Goal: Task Accomplishment & Management: Use online tool/utility

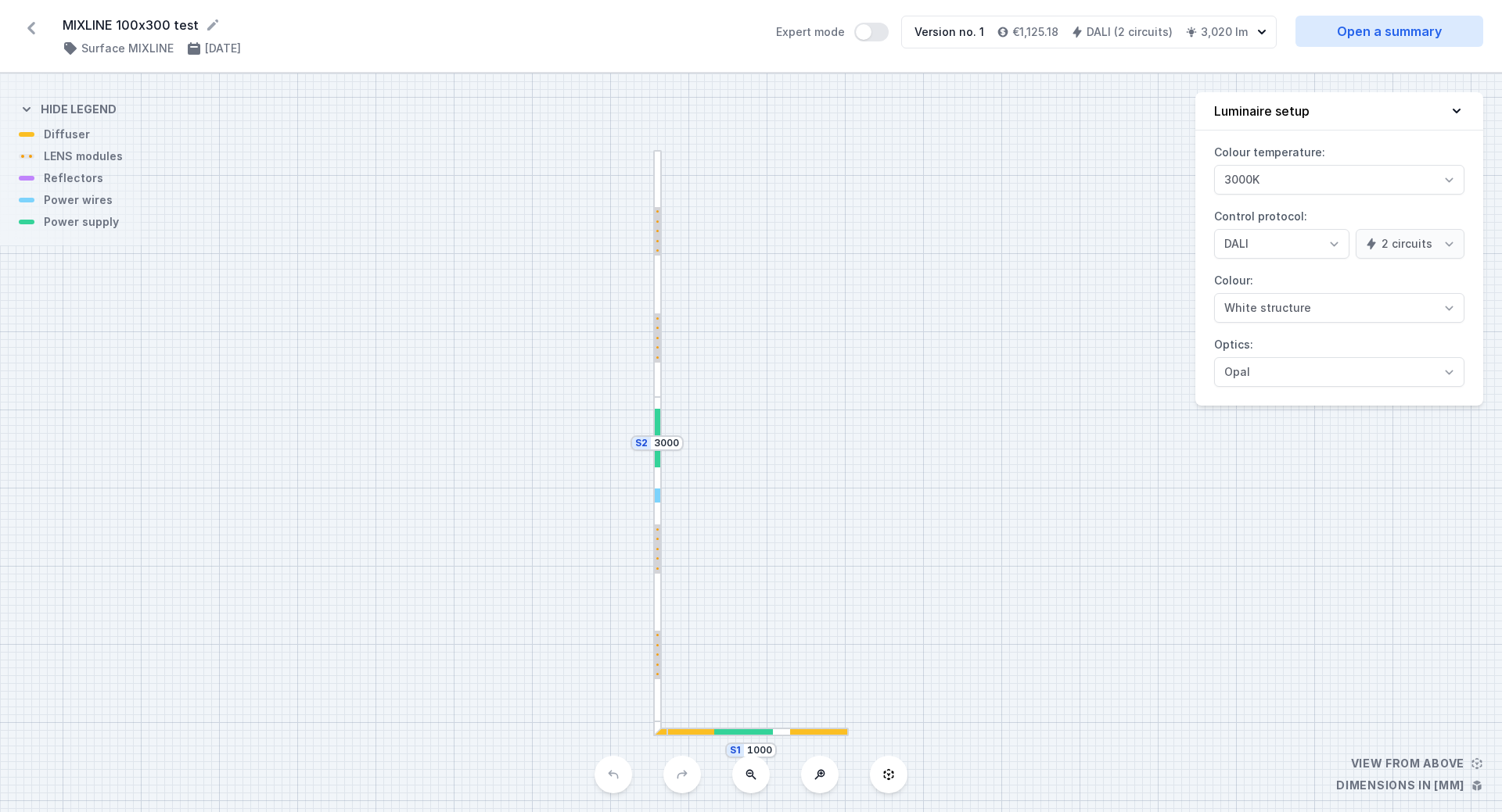
select select "4"
select select "true"
drag, startPoint x: 655, startPoint y: 461, endPoint x: 659, endPoint y: 485, distance: 24.3
click at [660, 485] on div at bounding box center [657, 567] width 8 height 340
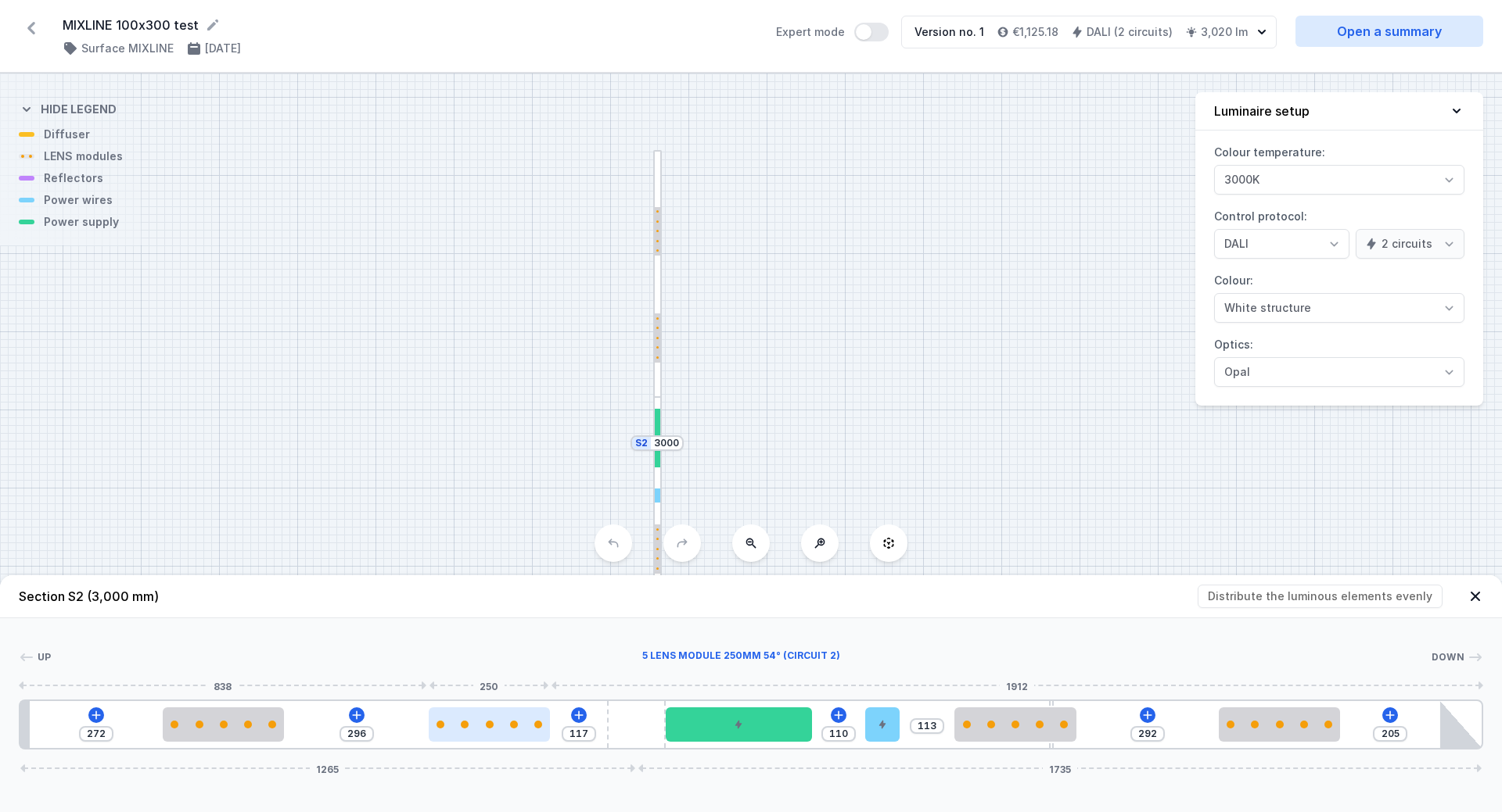
drag, startPoint x: 508, startPoint y: 730, endPoint x: 459, endPoint y: 730, distance: 49.0
click at [459, 730] on div at bounding box center [490, 725] width 122 height 35
drag, startPoint x: 473, startPoint y: 730, endPoint x: 332, endPoint y: 728, distance: 141.0
click at [332, 728] on div "272 296 117 110 113 292 205 1265 1735" at bounding box center [751, 725] width 1464 height 50
click at [247, 725] on div at bounding box center [247, 724] width 7 height 7
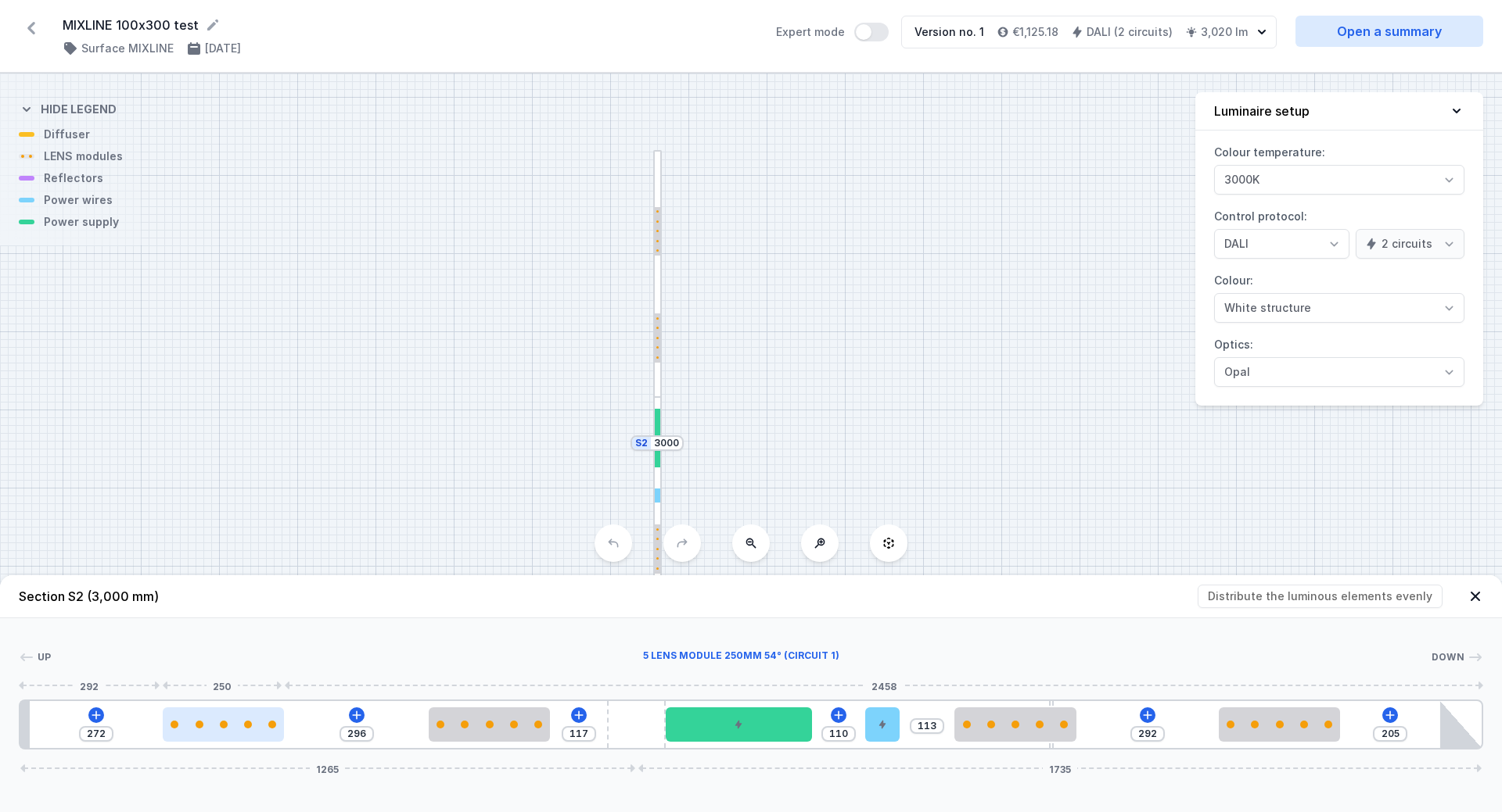
drag, startPoint x: 194, startPoint y: 723, endPoint x: 175, endPoint y: 730, distance: 20.2
click at [175, 730] on div at bounding box center [224, 725] width 122 height 35
click at [235, 735] on div at bounding box center [224, 725] width 122 height 35
drag, startPoint x: 253, startPoint y: 731, endPoint x: 141, endPoint y: 725, distance: 112.2
click at [141, 725] on div "272 296 117 110 113 292 205 1265 1735" at bounding box center [751, 725] width 1464 height 50
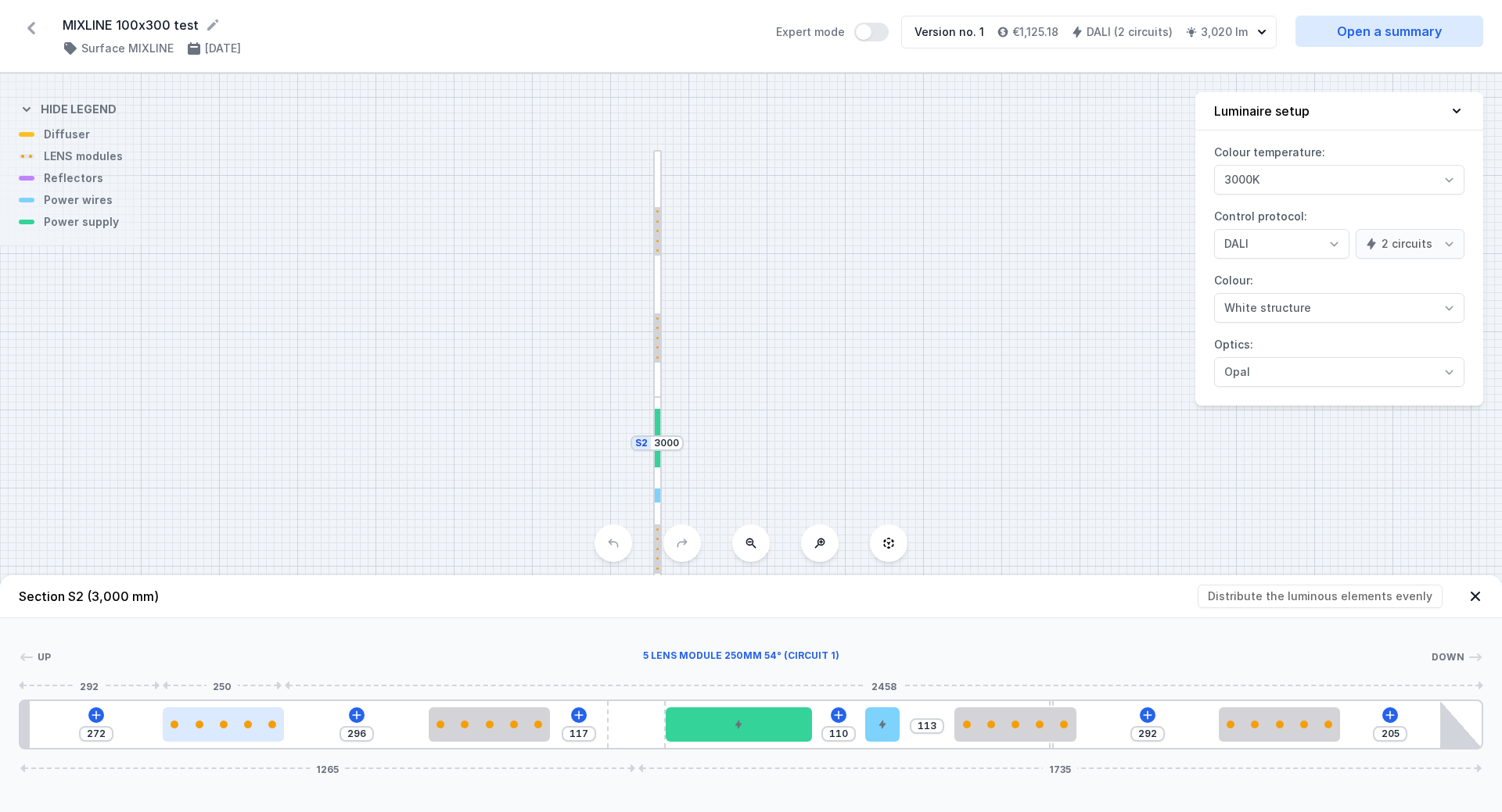
click at [192, 720] on div at bounding box center [224, 724] width 122 height 7
click at [200, 724] on div at bounding box center [199, 724] width 7 height 7
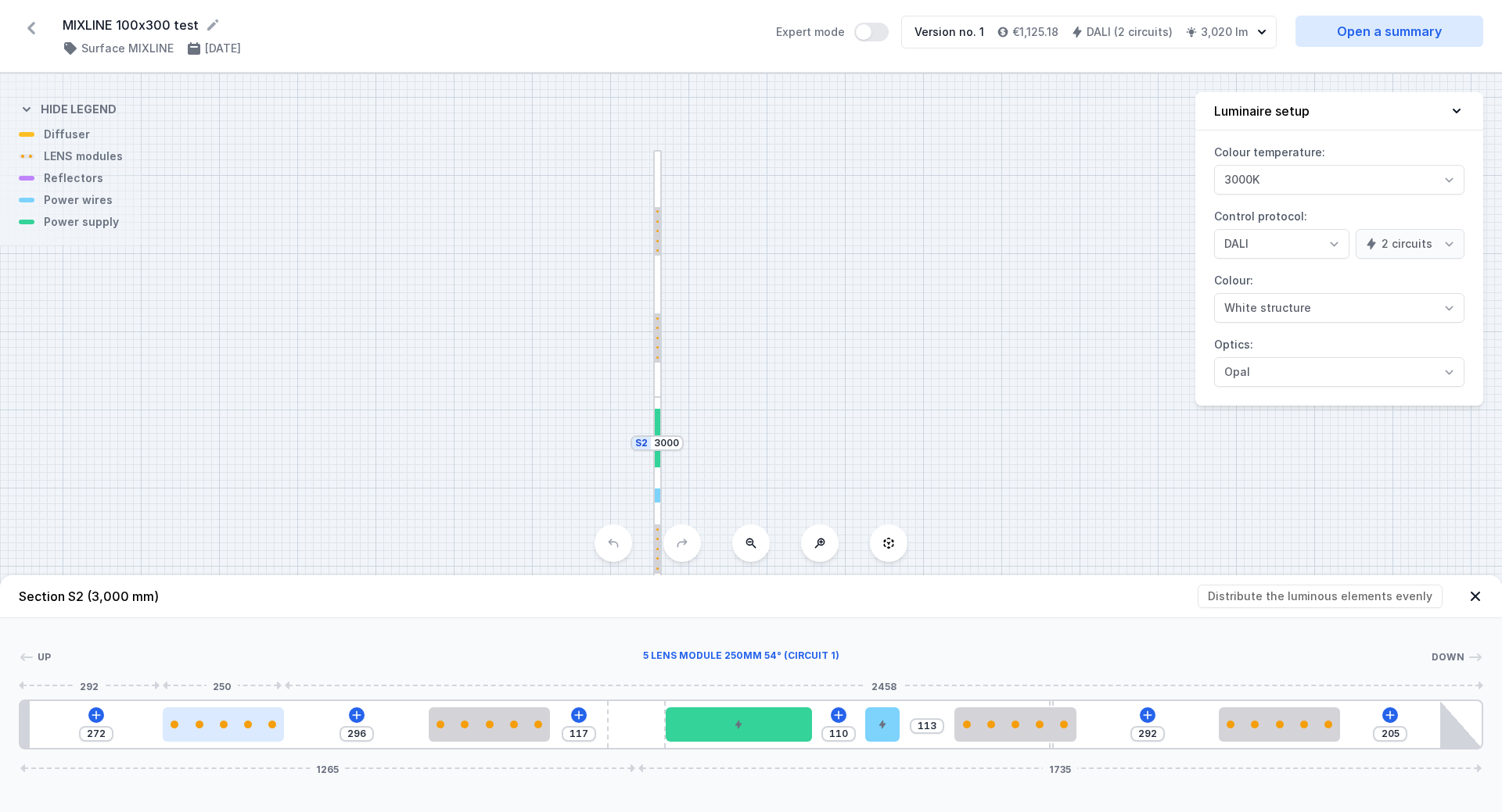
click at [200, 724] on div at bounding box center [199, 724] width 7 height 7
select select "1516"
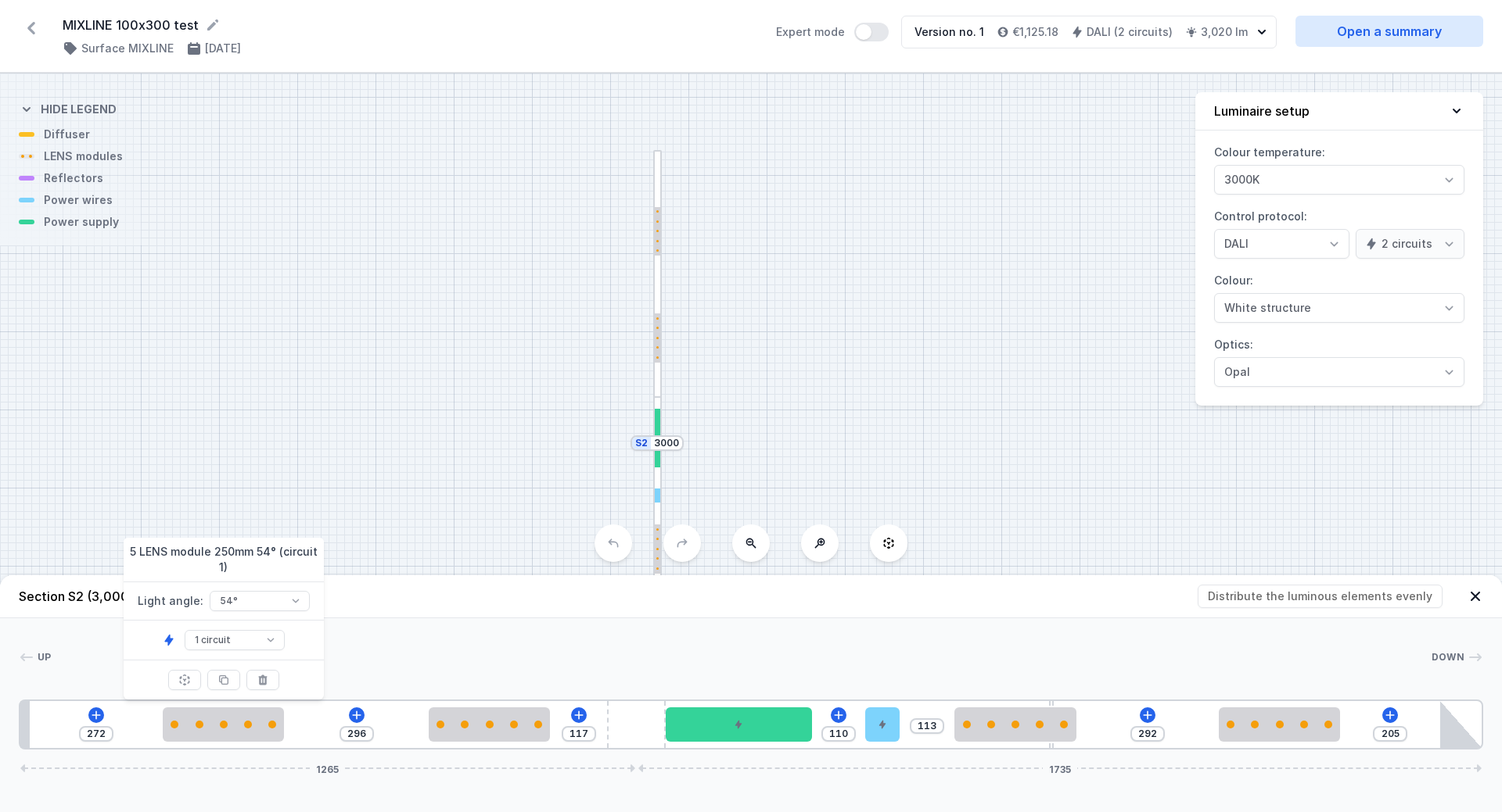
click at [177, 636] on div "1 circuit 2 circuit" at bounding box center [224, 640] width 200 height 39
click at [422, 671] on div "Up Down" at bounding box center [751, 660] width 1464 height 22
click at [880, 35] on button "Expert mode" at bounding box center [872, 32] width 35 height 19
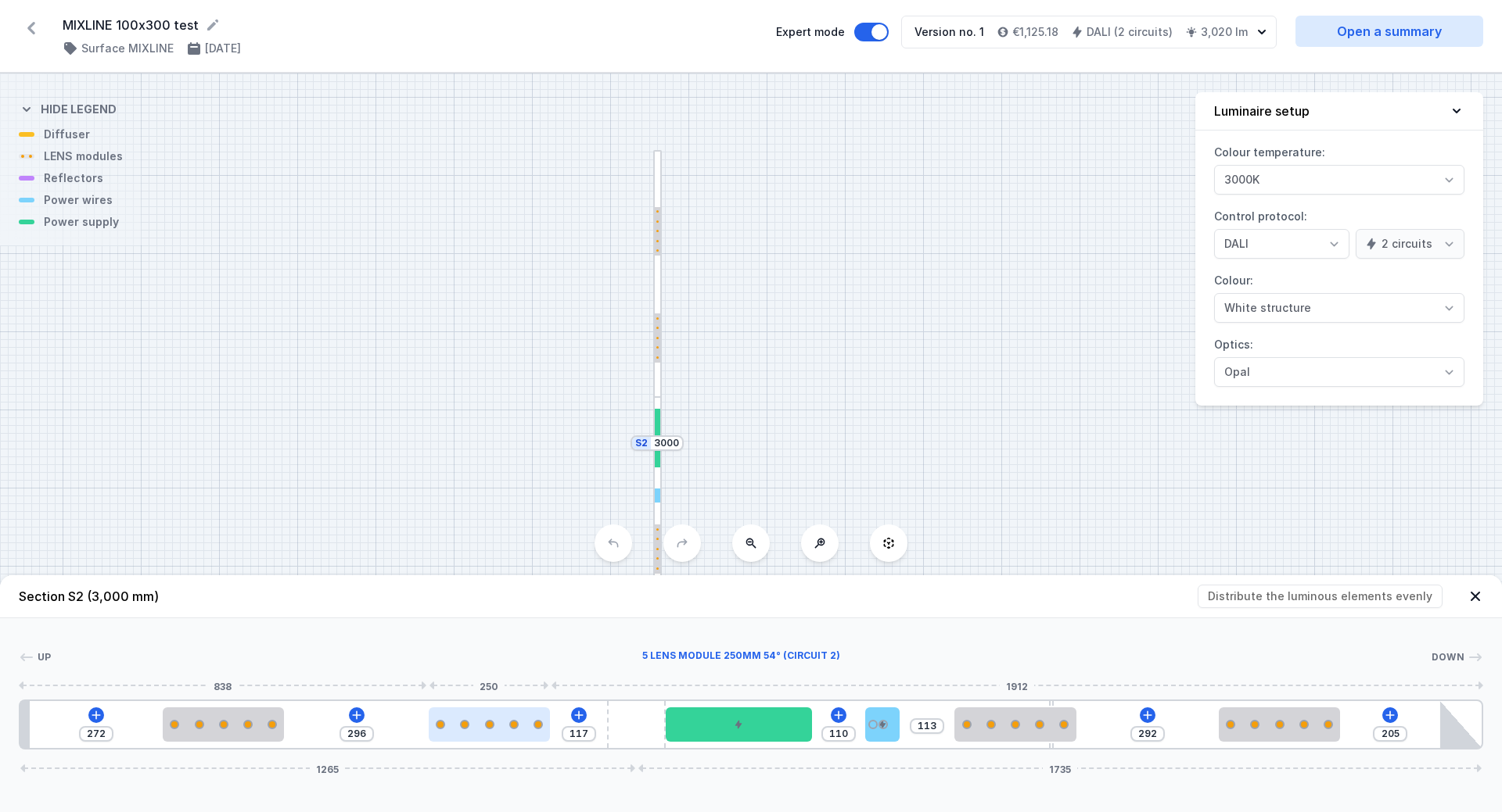
click at [483, 724] on div at bounding box center [490, 724] width 122 height 7
select select "1516"
select select "2"
click at [503, 730] on div at bounding box center [490, 725] width 122 height 35
drag, startPoint x: 492, startPoint y: 728, endPoint x: 422, endPoint y: 730, distance: 70.0
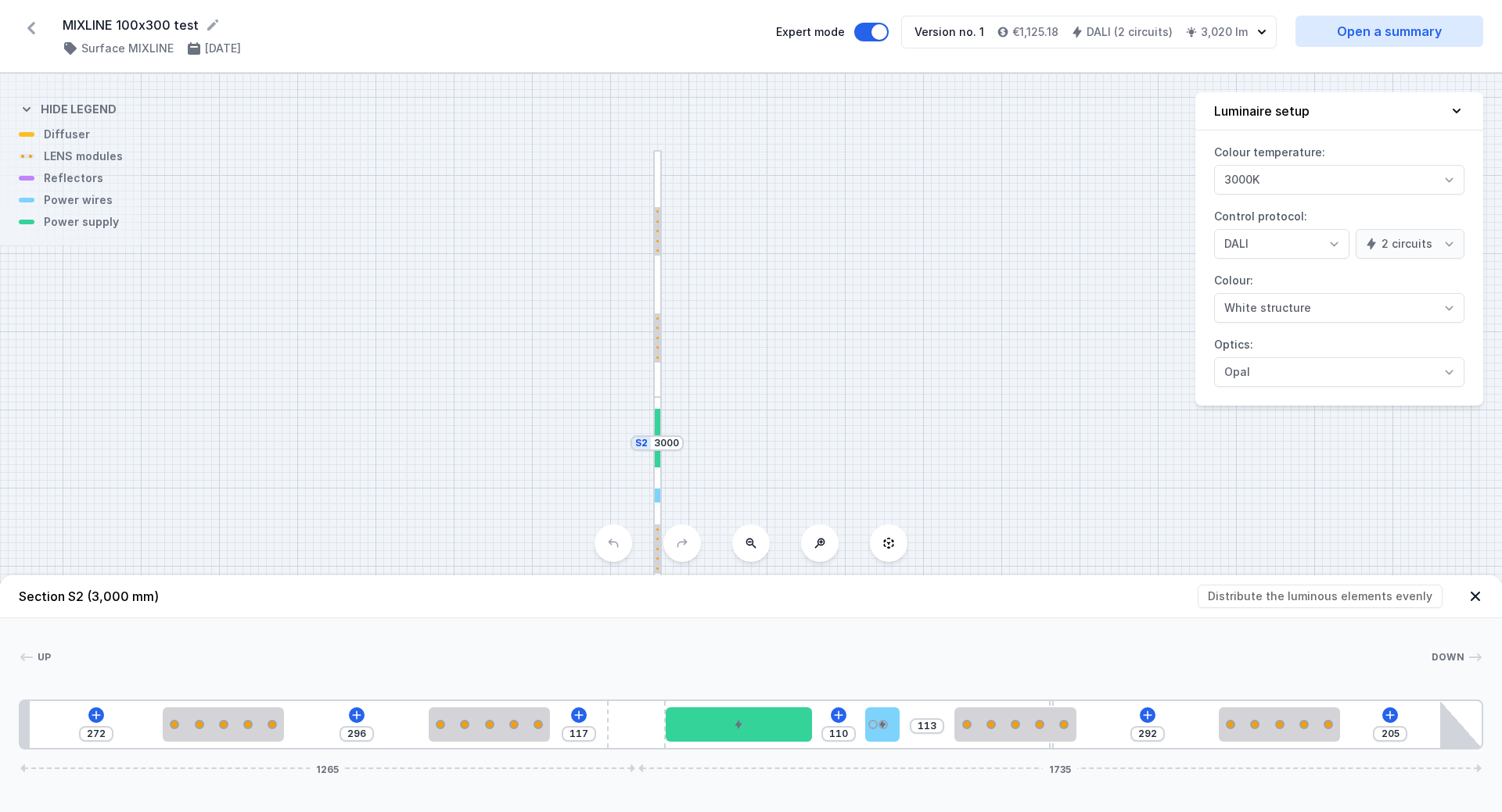
click at [422, 730] on div "272 296 117 110 113 292 205 1265 1735" at bounding box center [751, 725] width 1464 height 50
drag, startPoint x: 499, startPoint y: 720, endPoint x: 368, endPoint y: 723, distance: 131.0
click at [368, 723] on div "272 296 117 110 113 292 205 1265 1735" at bounding box center [751, 725] width 1464 height 50
click at [1471, 598] on icon at bounding box center [1475, 596] width 16 height 16
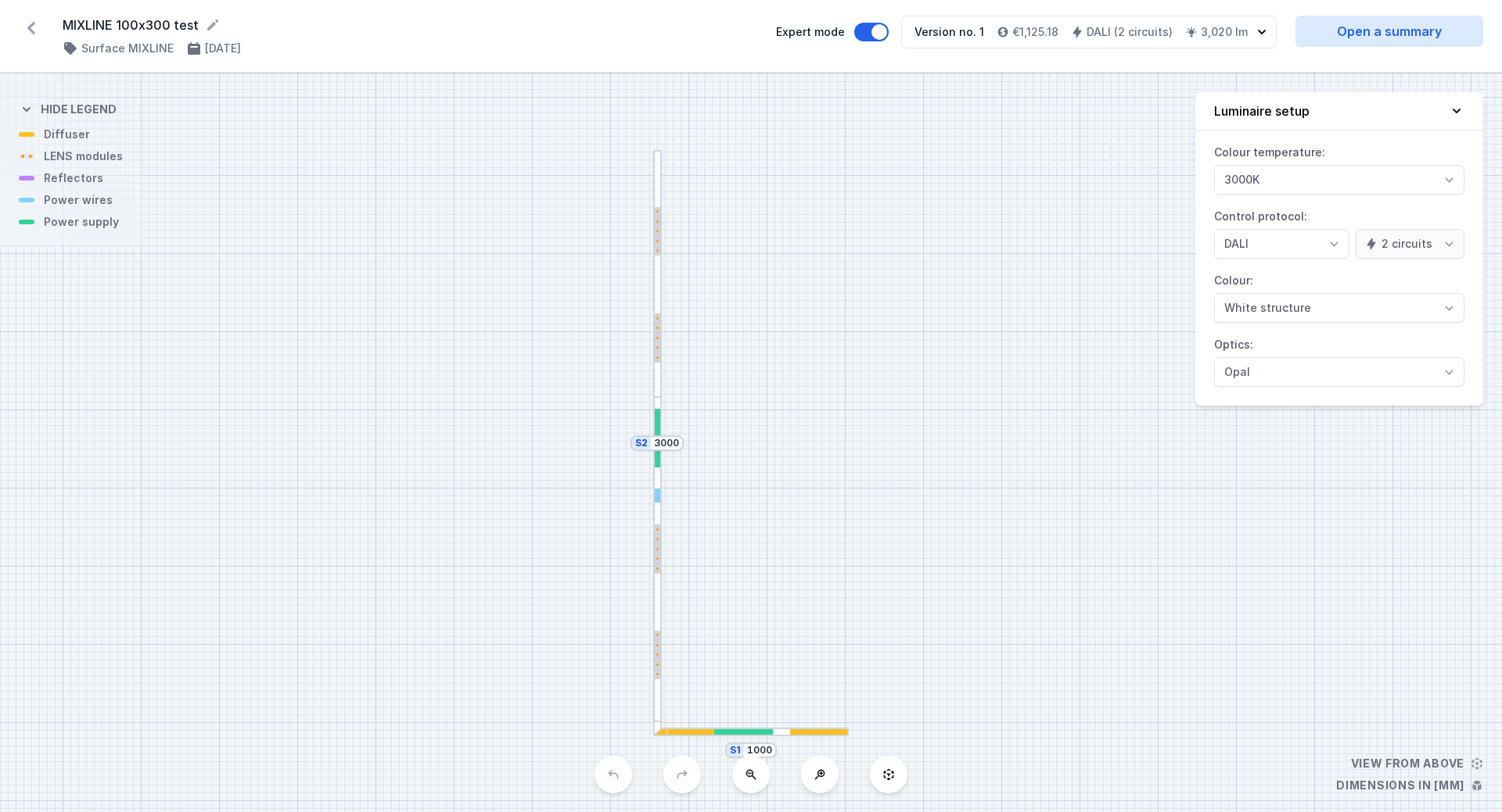
click at [718, 732] on div at bounding box center [743, 732] width 59 height 6
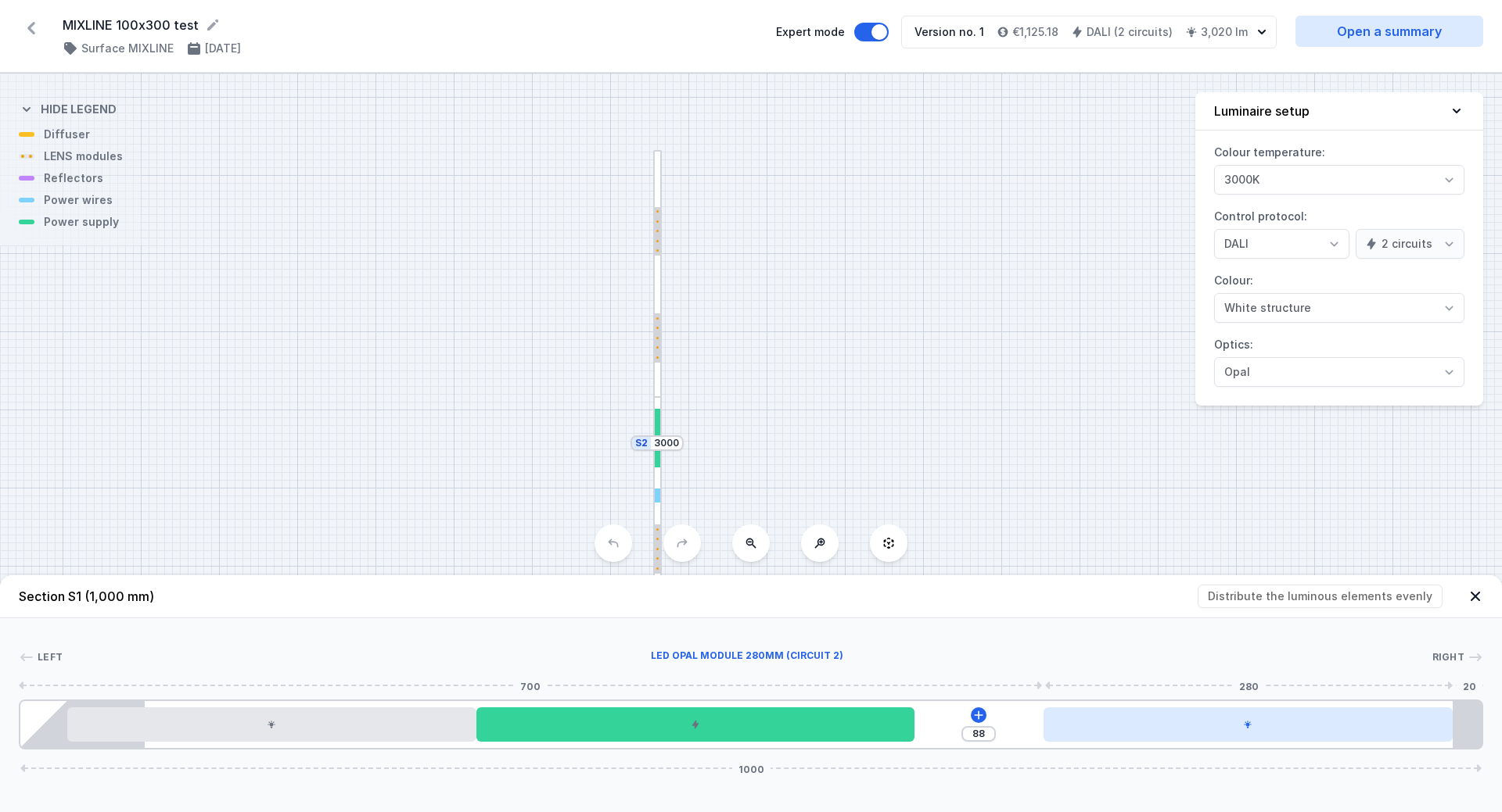
drag, startPoint x: 657, startPoint y: 739, endPoint x: 1084, endPoint y: 730, distance: 427.1
click at [1084, 730] on div "88 1000" at bounding box center [751, 725] width 1464 height 50
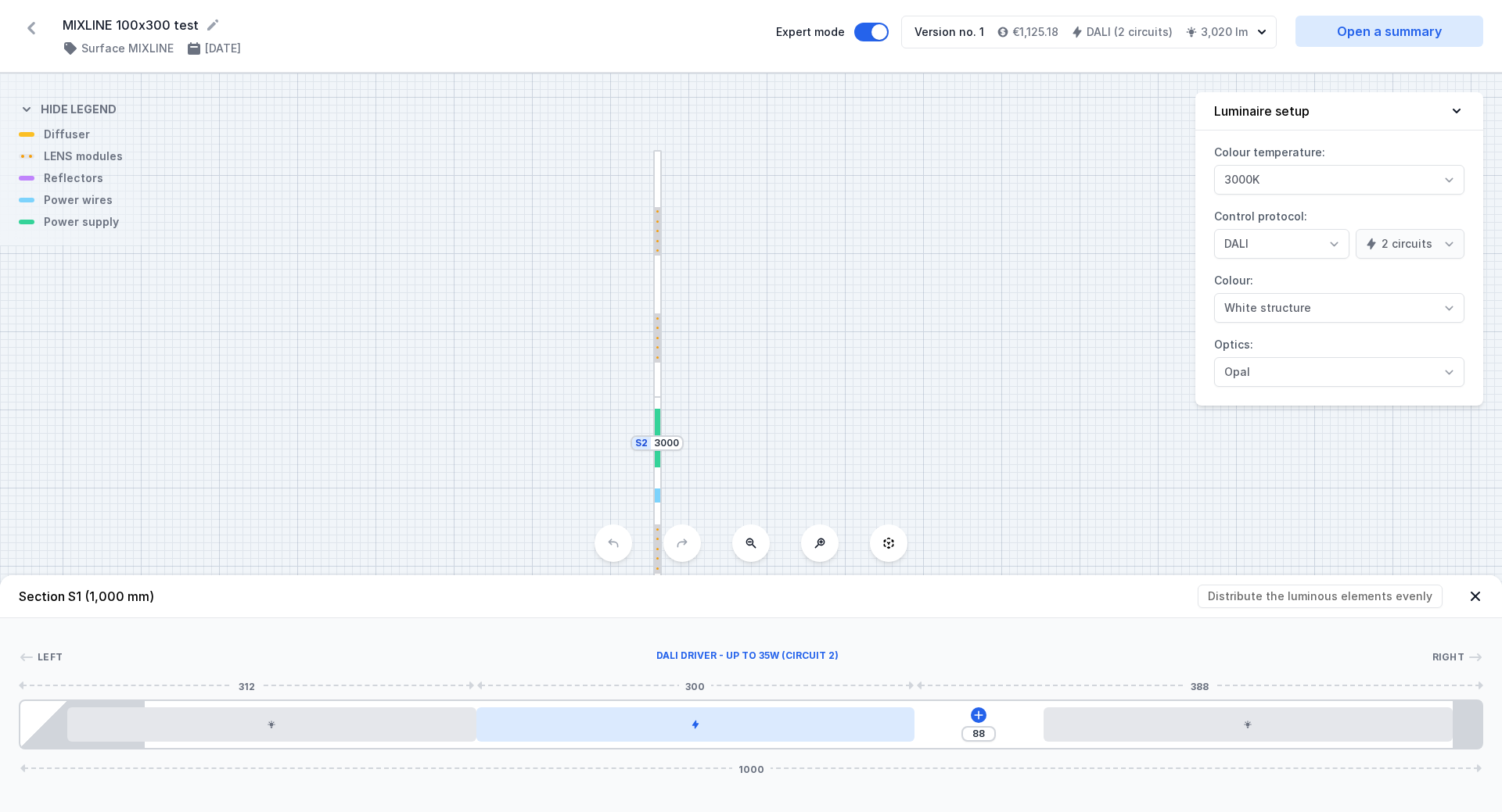
click at [777, 726] on div at bounding box center [695, 725] width 438 height 35
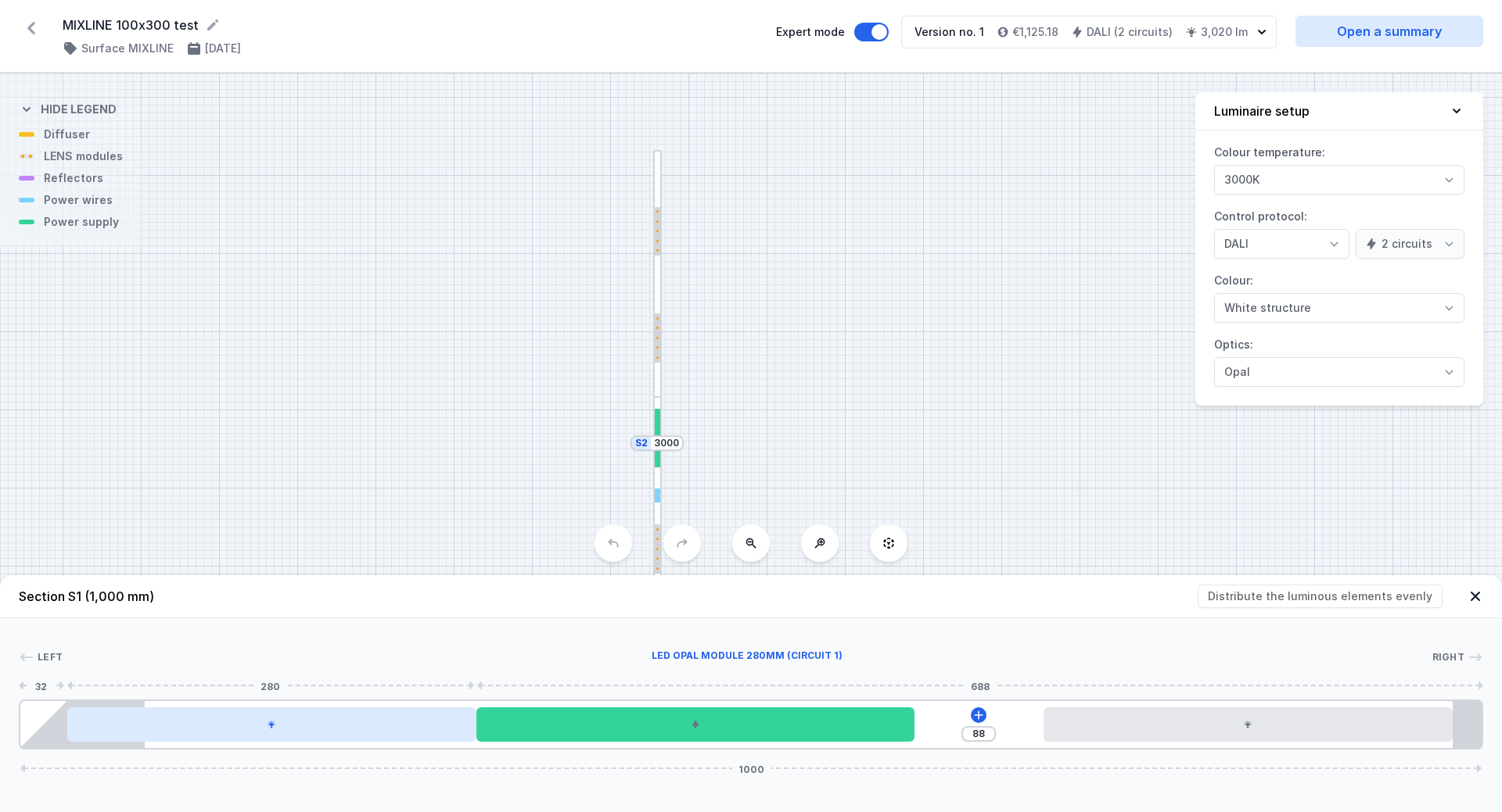
click at [426, 729] on div at bounding box center [272, 725] width 409 height 35
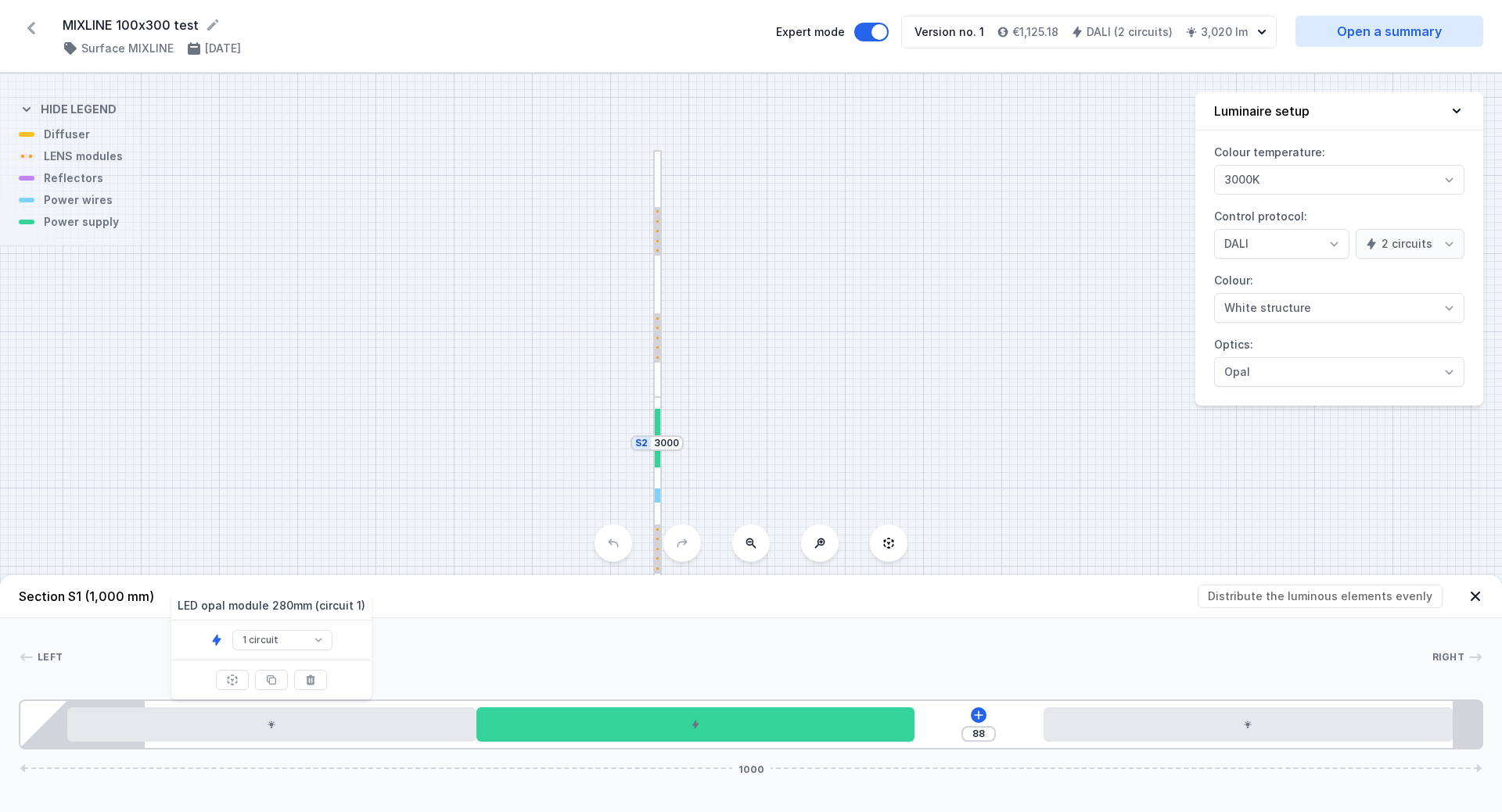
click at [375, 422] on div "S2 3000 S1 1000" at bounding box center [751, 443] width 1502 height 739
click at [37, 31] on icon at bounding box center [31, 28] width 25 height 25
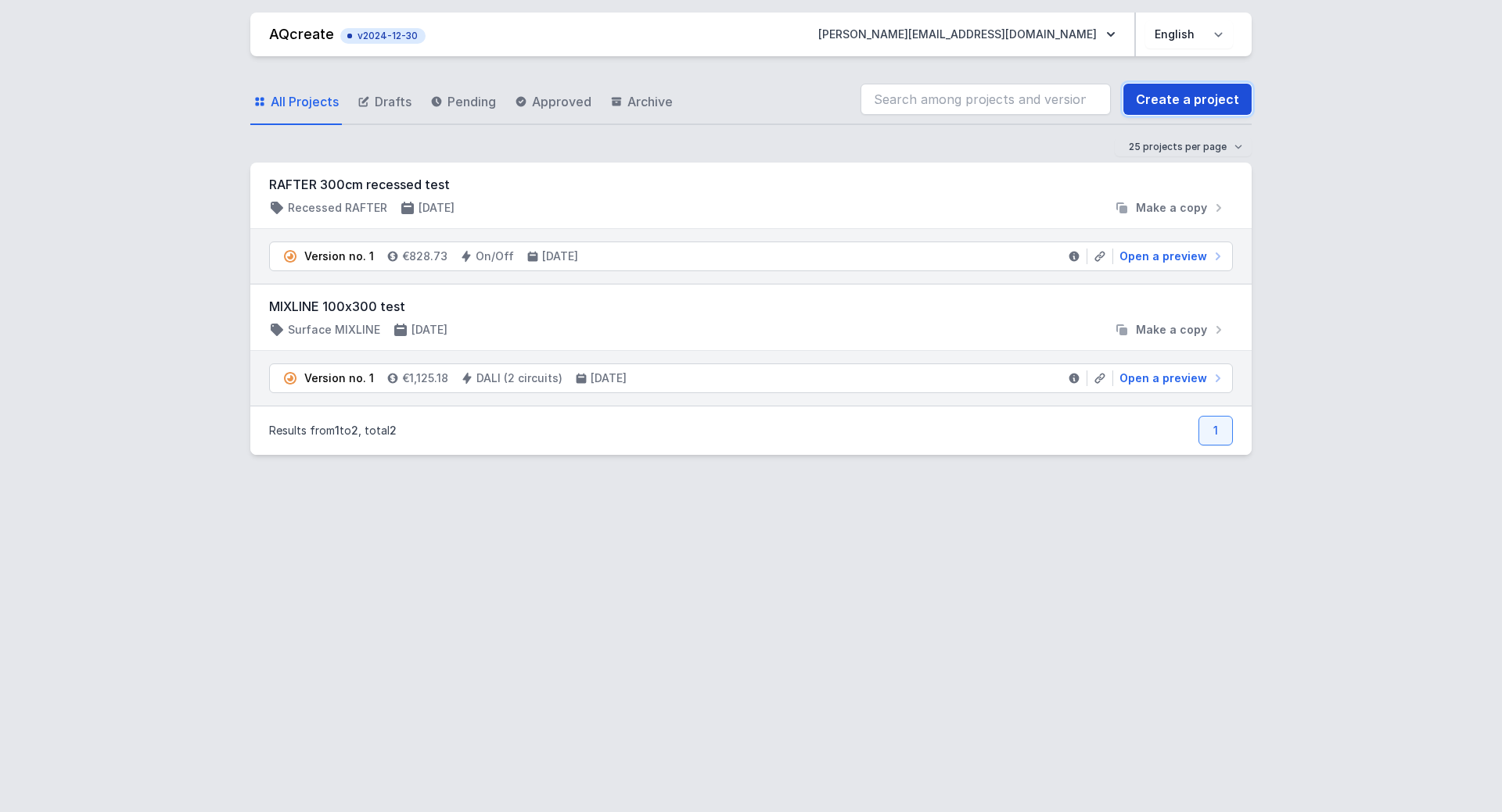
click at [1172, 101] on link "Create a project" at bounding box center [1188, 99] width 129 height 31
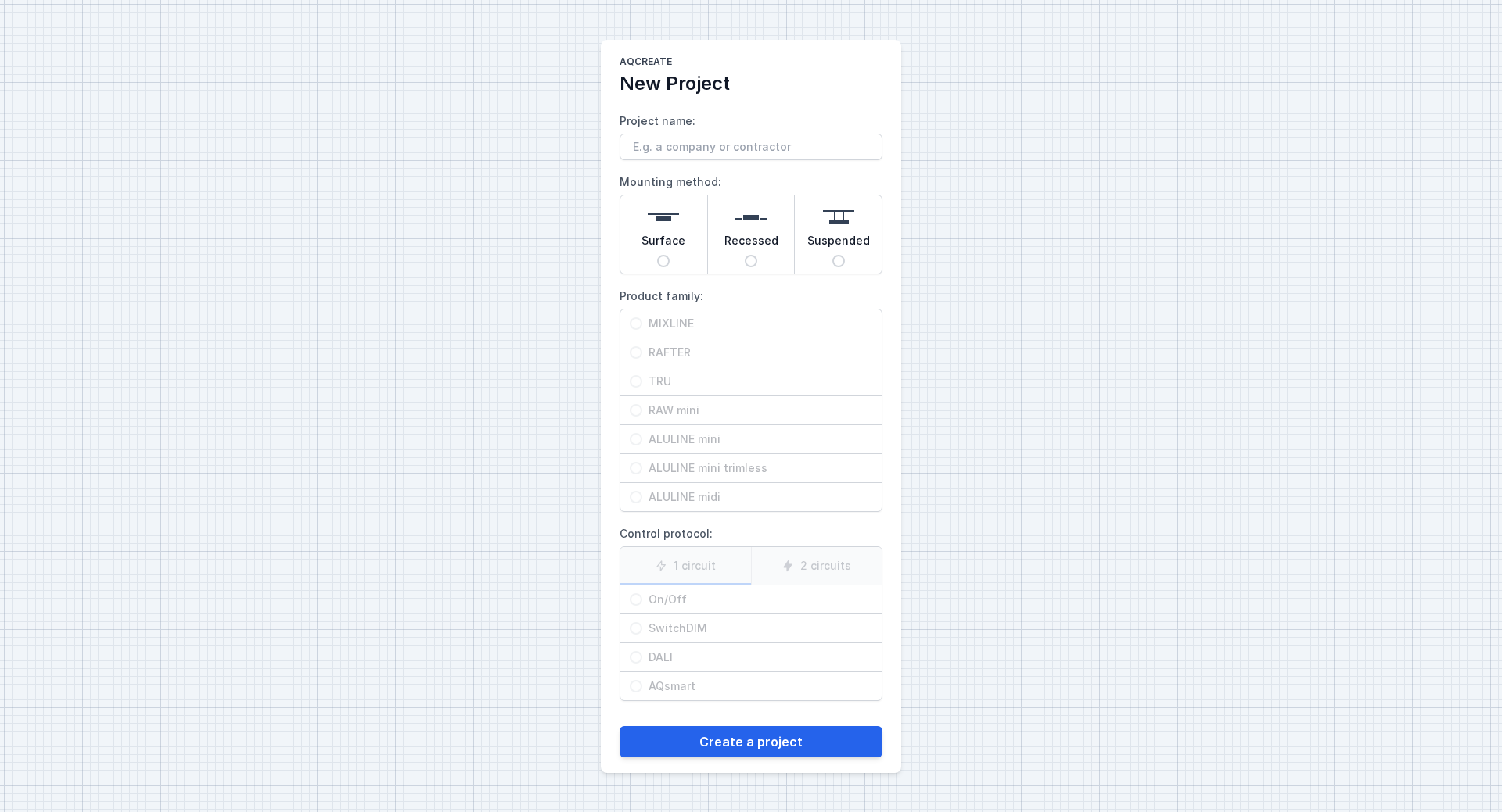
click at [733, 144] on input "Project name:" at bounding box center [751, 147] width 263 height 26
click at [673, 150] on input "Project name:" at bounding box center [751, 147] width 263 height 26
click at [709, 144] on input "Elektroplan -" at bounding box center [751, 147] width 263 height 26
type input "Elektroplan - WAPRO"
click at [668, 254] on span "Surface" at bounding box center [663, 244] width 44 height 22
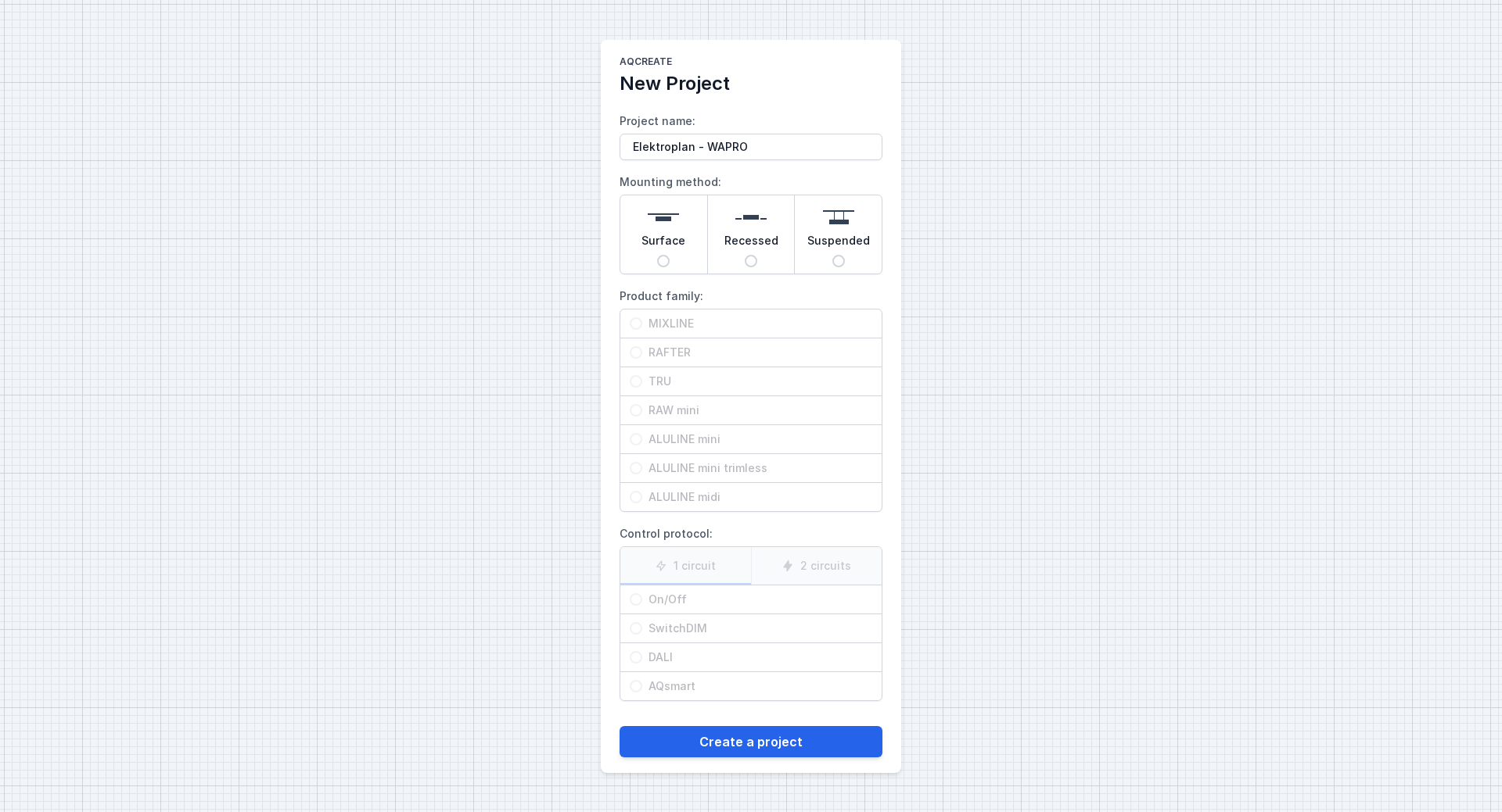
click at [668, 255] on input "Surface" at bounding box center [663, 260] width 12 height 12
radio input "true"
click at [633, 325] on input "MIXLINE" at bounding box center [635, 323] width 12 height 12
radio input "true"
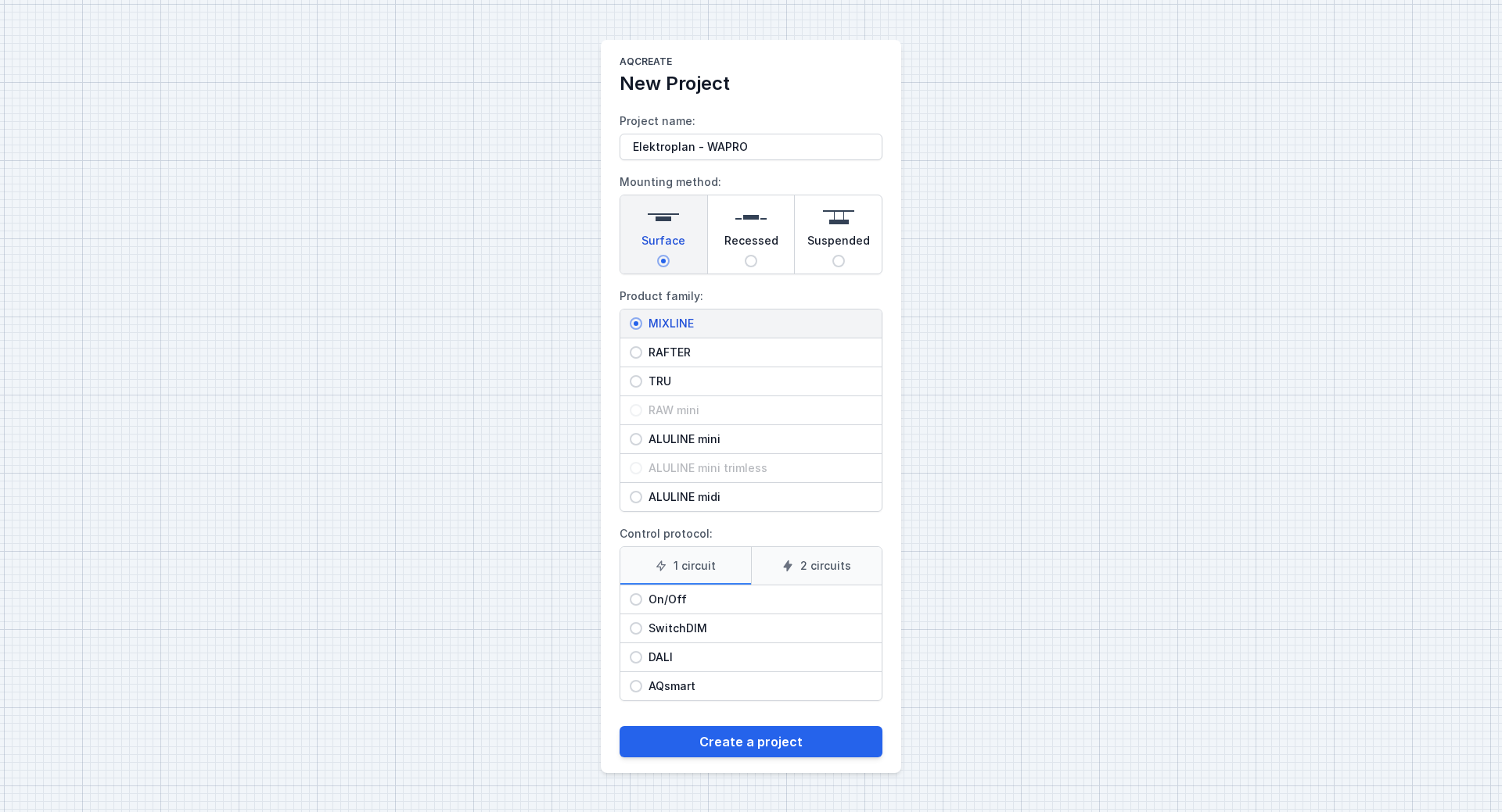
click at [635, 598] on input "On/Off" at bounding box center [635, 599] width 12 height 12
radio input "true"
click at [765, 144] on input "Elektroplan - WAPRO" at bounding box center [751, 147] width 263 height 26
click at [769, 143] on input "Elektroplan - WAPRO" at bounding box center [751, 147] width 263 height 26
type input "Elektroplan - WAPRO"
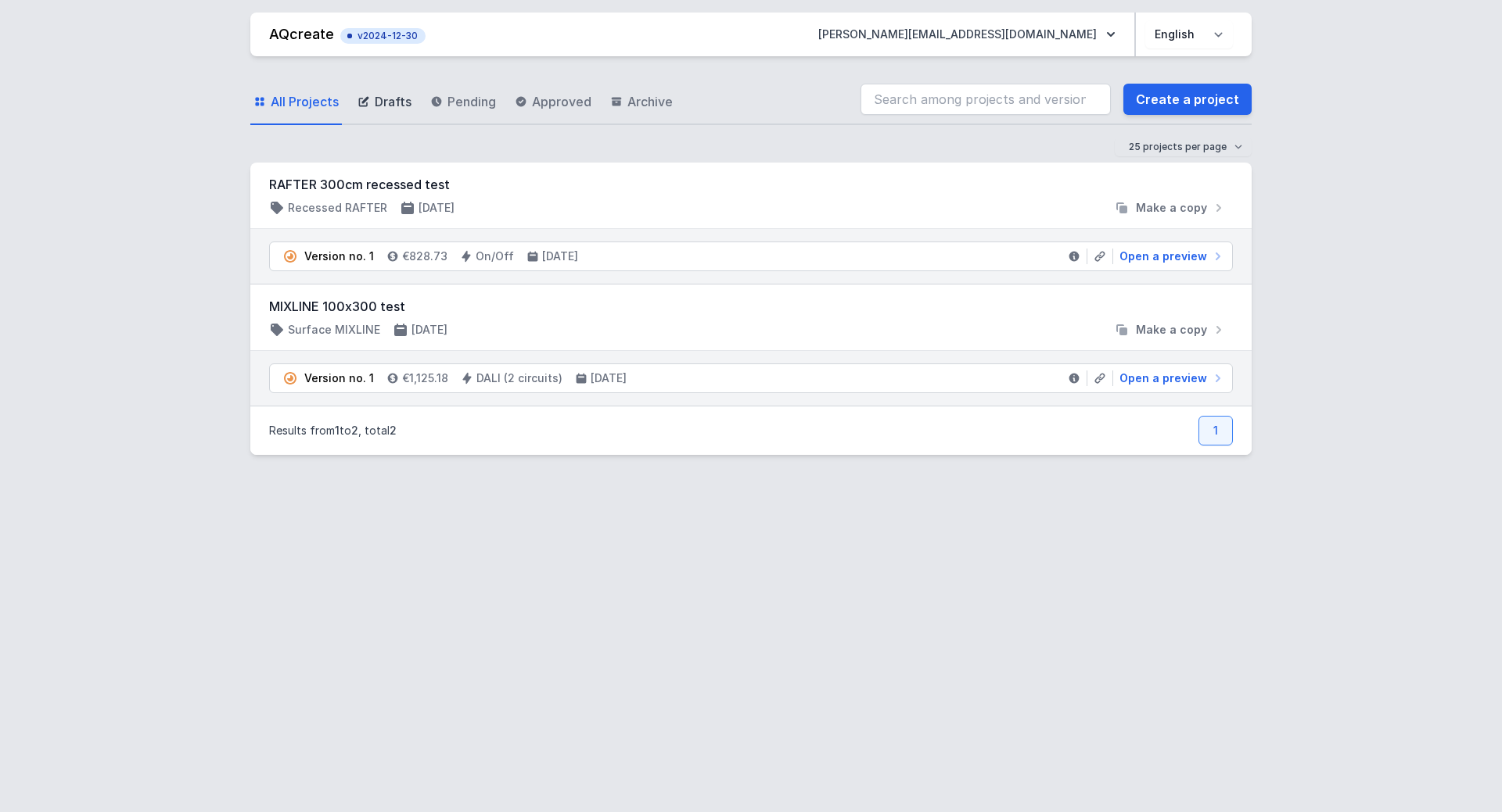
click at [372, 101] on link "Drafts" at bounding box center [384, 102] width 60 height 45
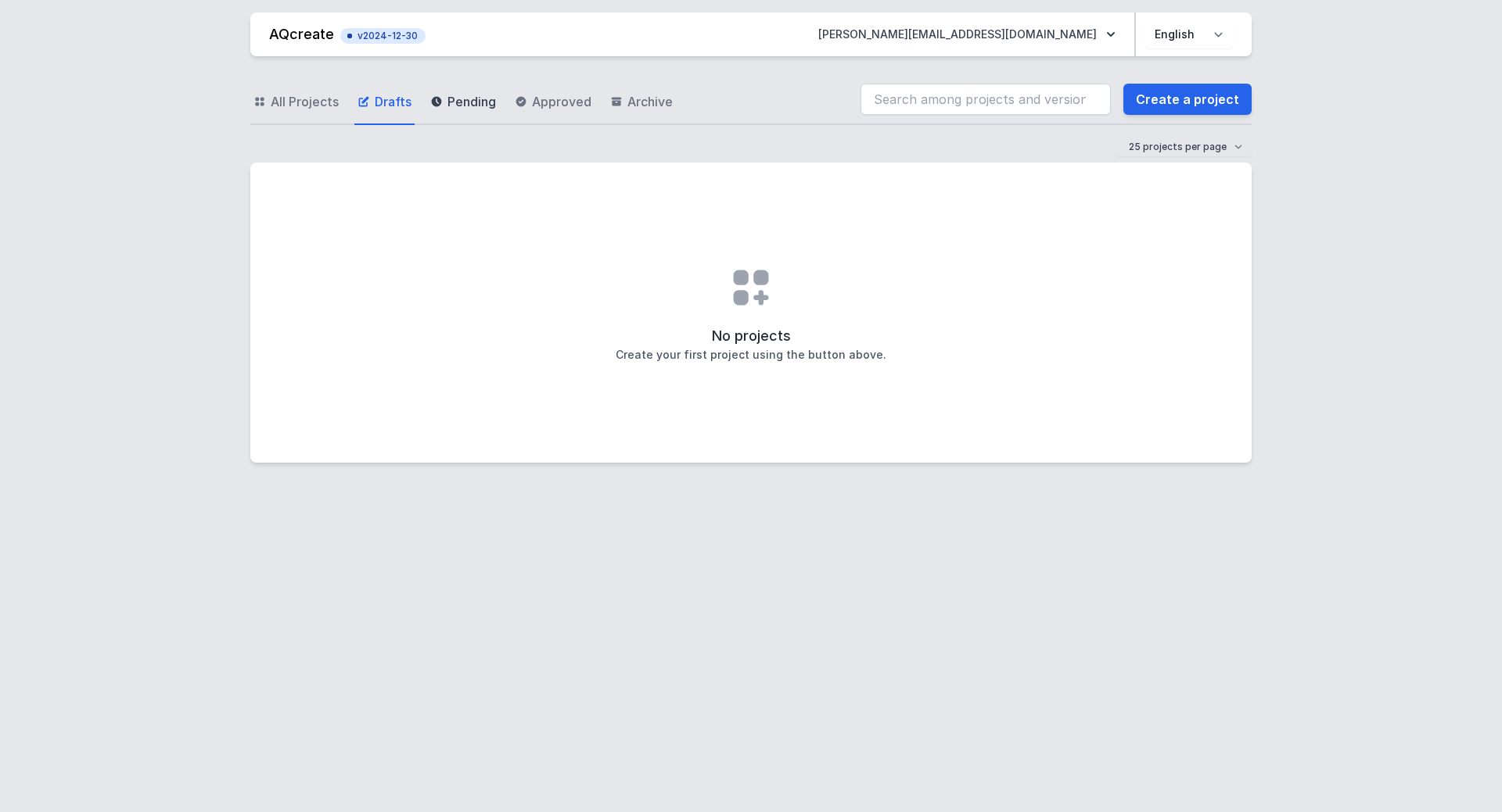
click at [464, 107] on span "Pending" at bounding box center [471, 101] width 49 height 19
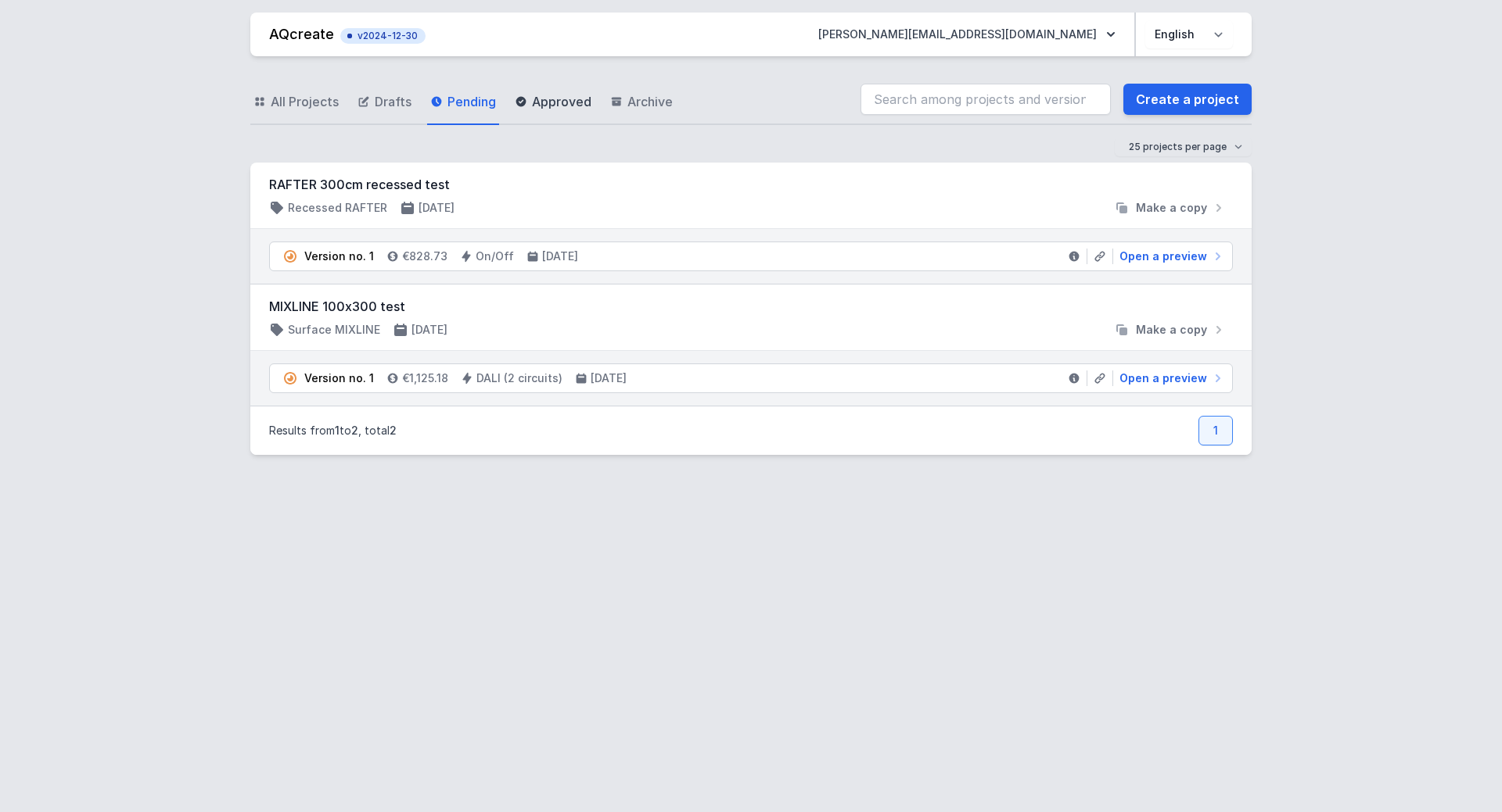
click at [545, 106] on span "Approved" at bounding box center [562, 101] width 59 height 19
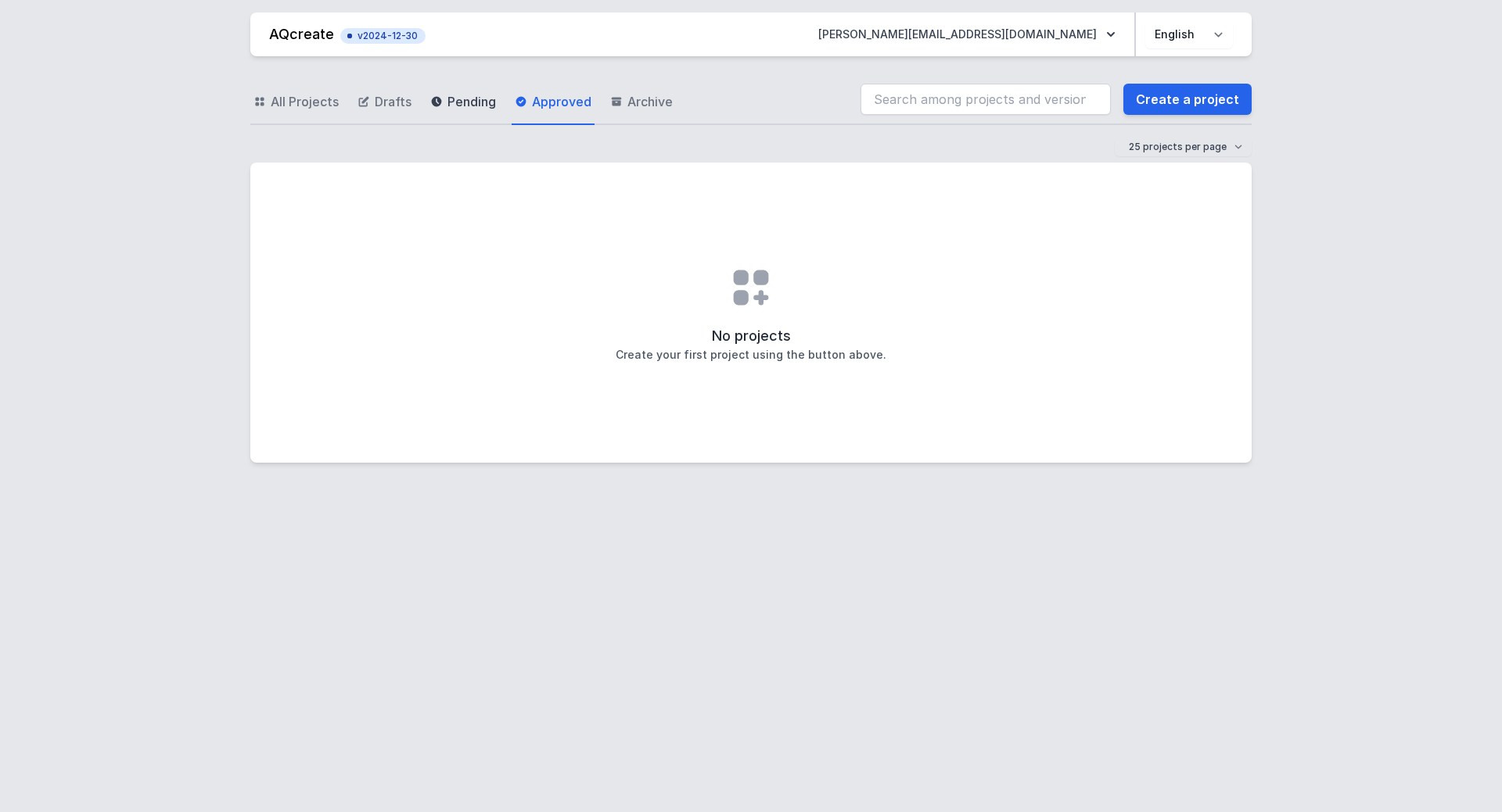
click at [427, 96] on link "Pending" at bounding box center [463, 102] width 72 height 45
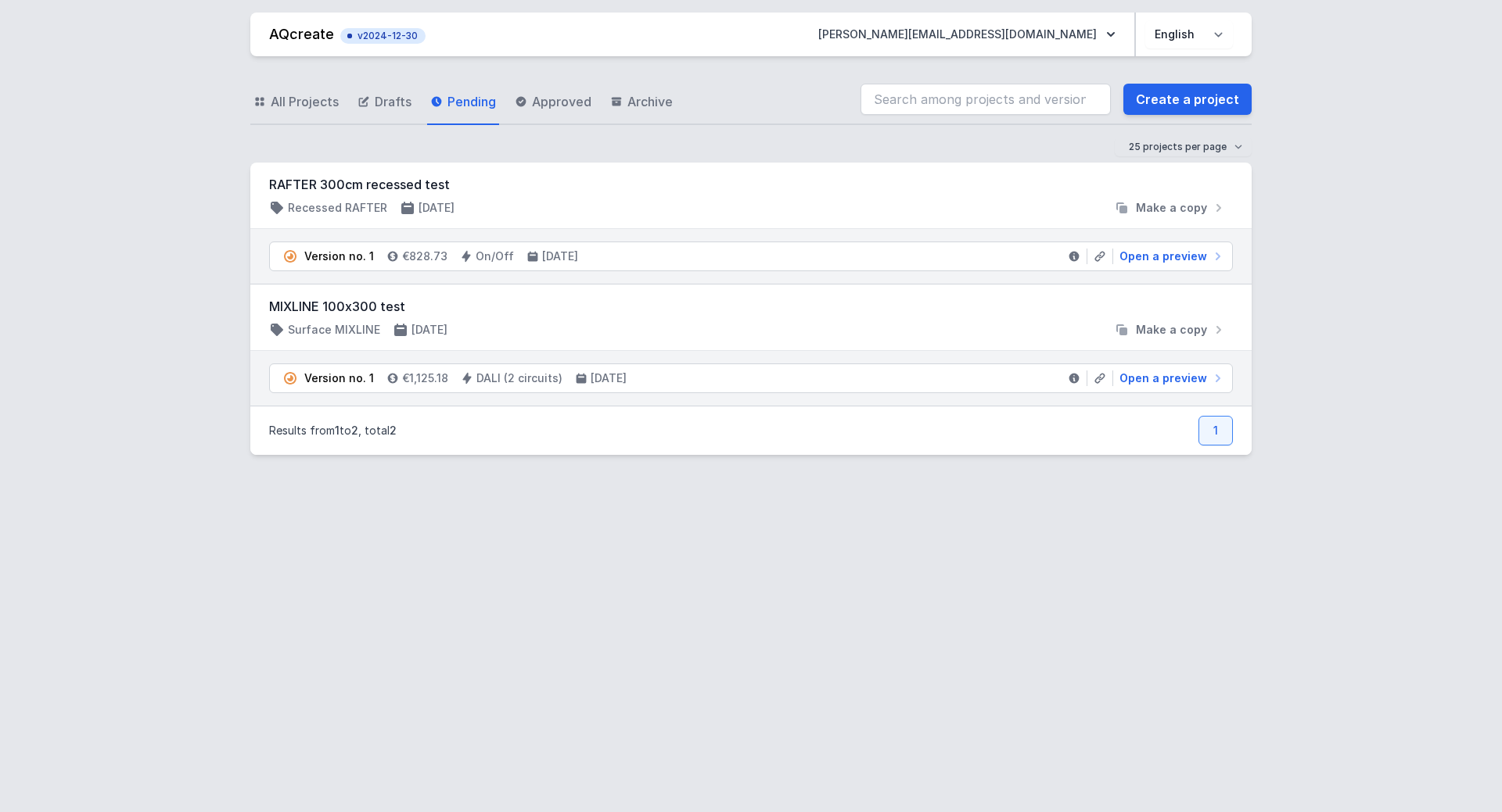
click at [355, 311] on h3 "MIXLINE 100x300 test" at bounding box center [751, 306] width 963 height 19
click at [349, 309] on h3 "MIXLINE 100x300 test" at bounding box center [751, 306] width 963 height 19
click at [221, 364] on div "AQcreate v2024-12-30 j.schouwey@tic-light.ch Polski English All Projects Drafts…" at bounding box center [751, 406] width 1502 height 812
click at [661, 107] on span "Archive" at bounding box center [650, 101] width 45 height 19
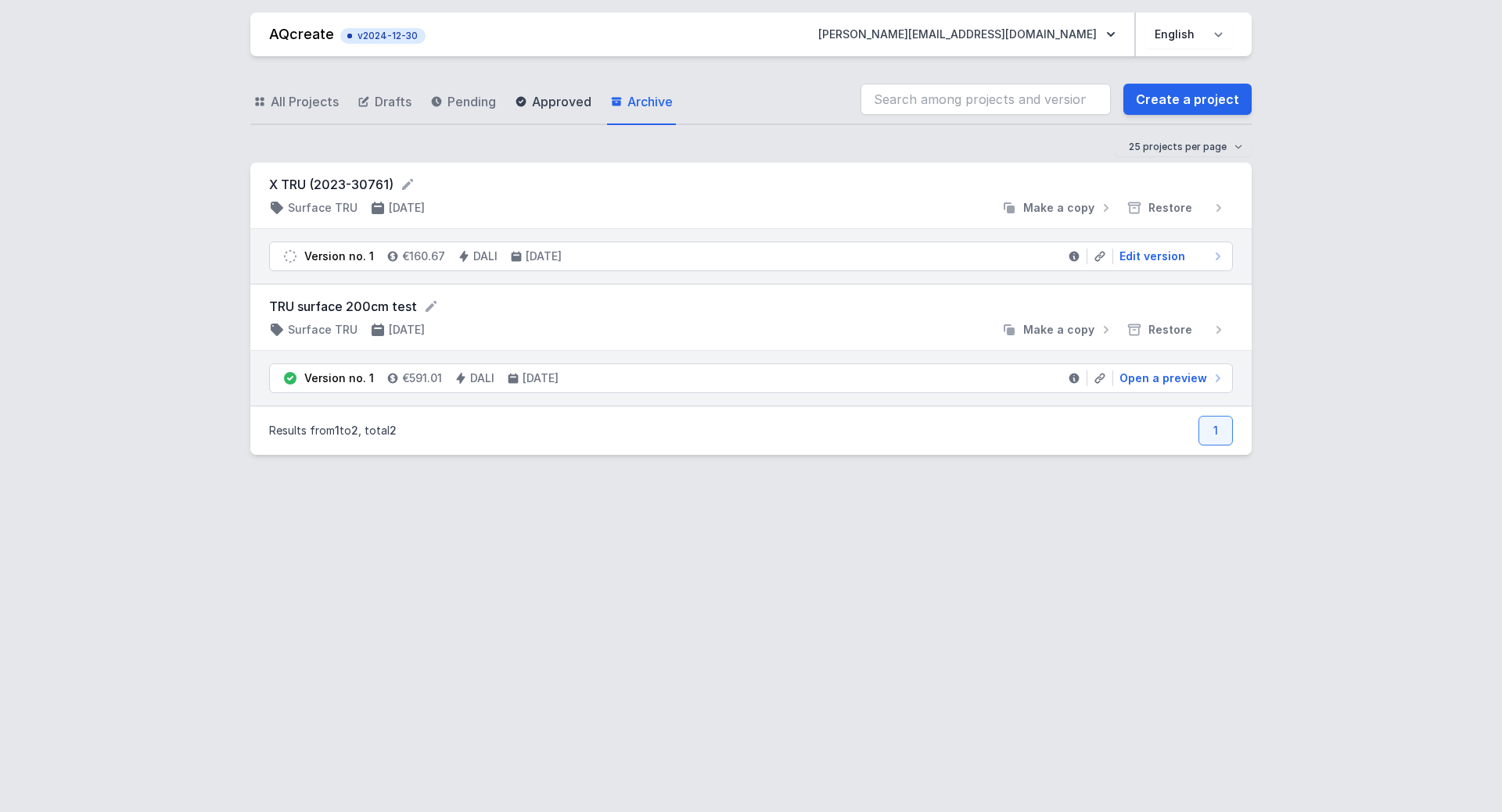
click at [520, 104] on icon at bounding box center [521, 102] width 10 height 10
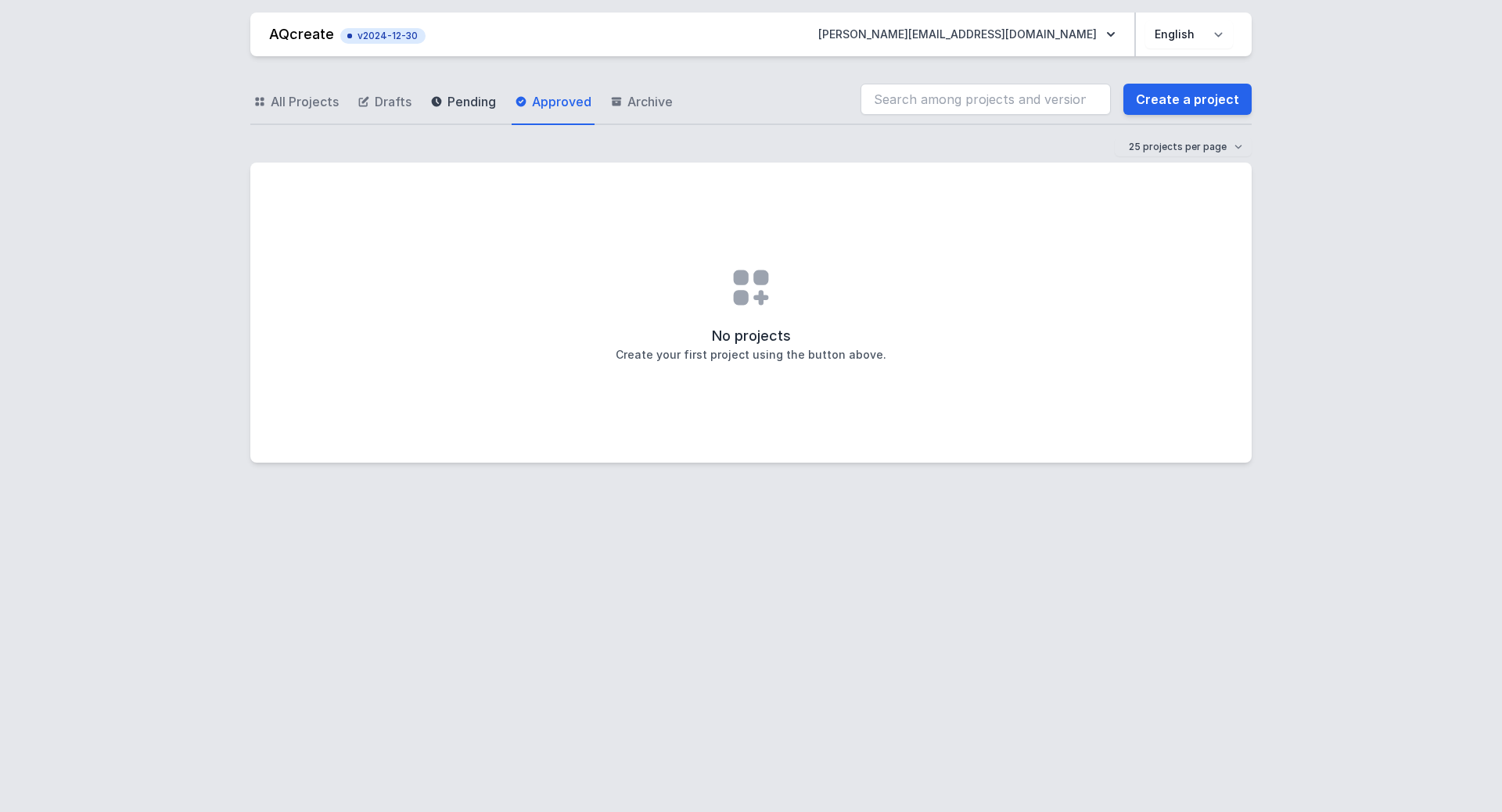
click at [460, 105] on span "Pending" at bounding box center [471, 101] width 49 height 19
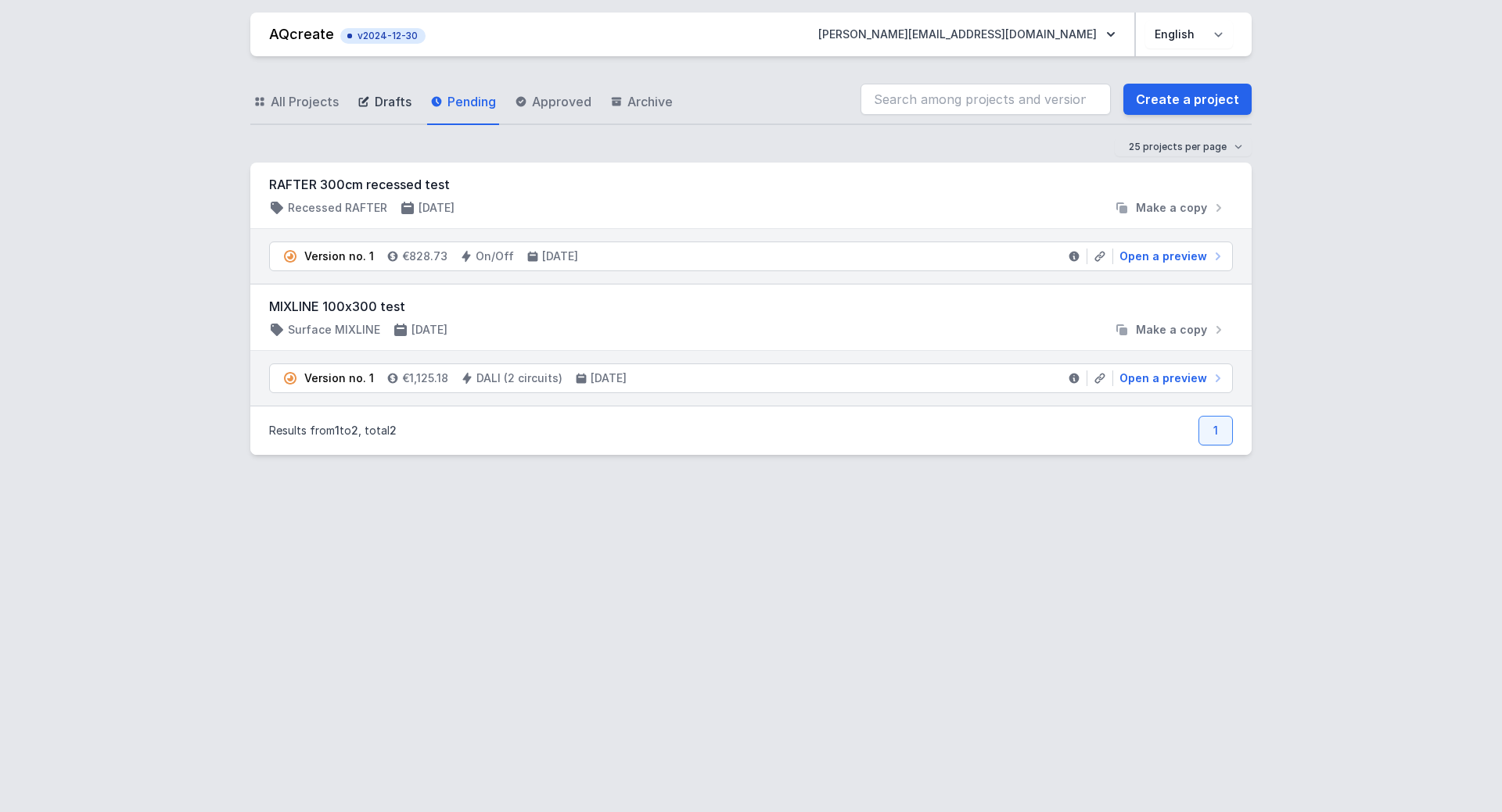
click at [403, 106] on span "Drafts" at bounding box center [393, 101] width 37 height 19
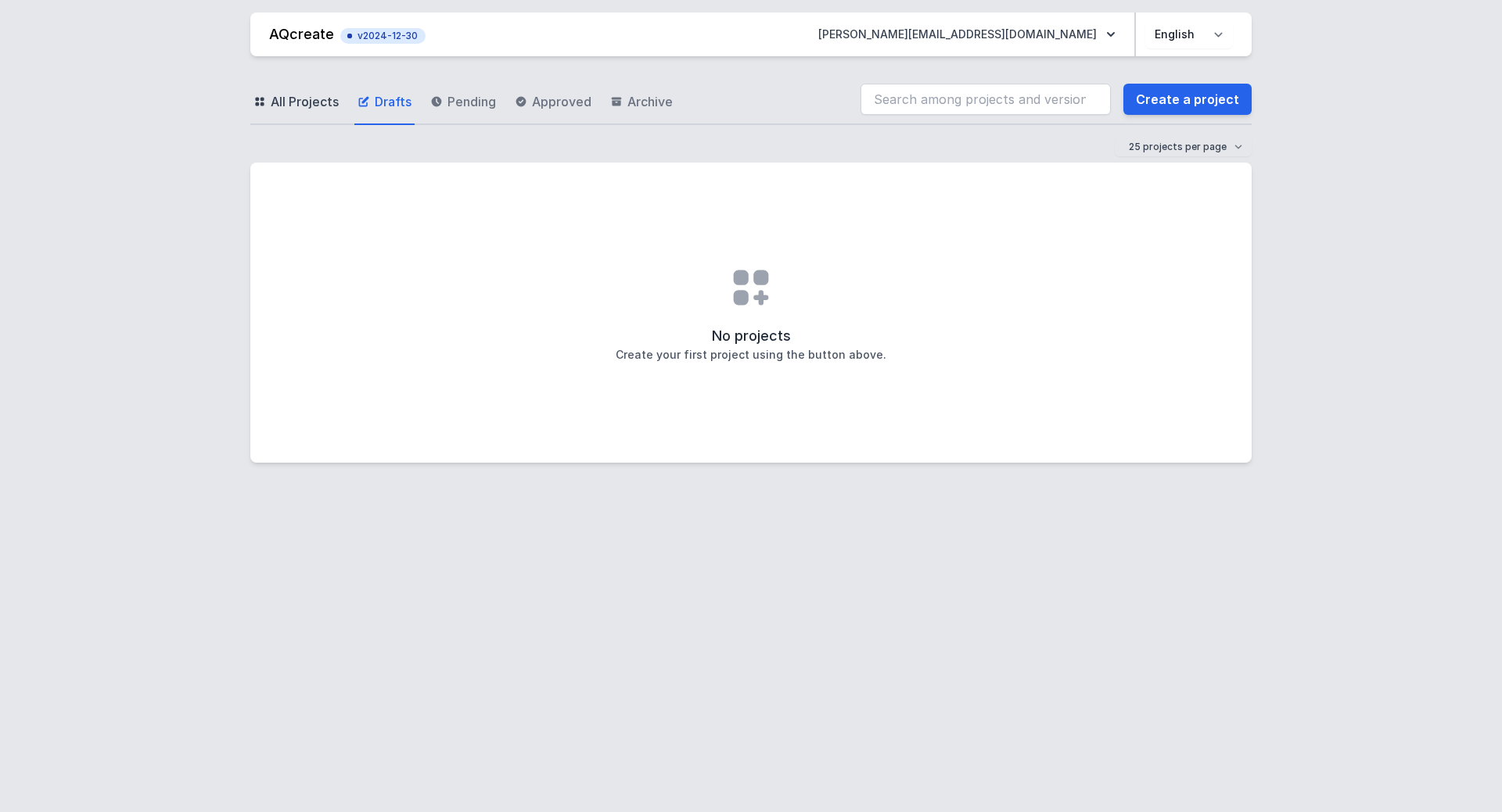
click at [321, 99] on span "All Projects" at bounding box center [304, 101] width 68 height 19
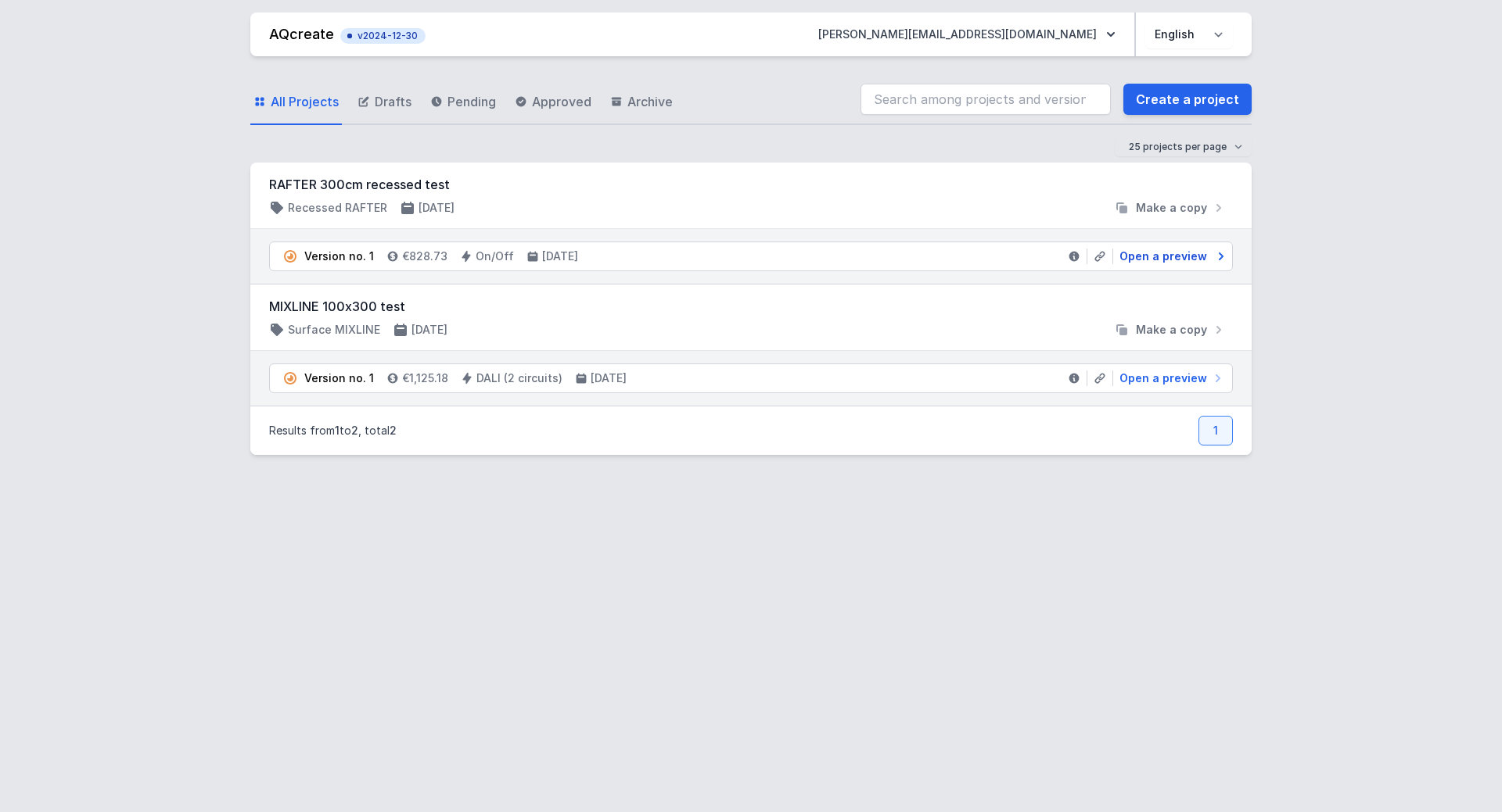
click at [1161, 256] on span "Open a preview" at bounding box center [1163, 256] width 87 height 16
select select "M"
select select "3000"
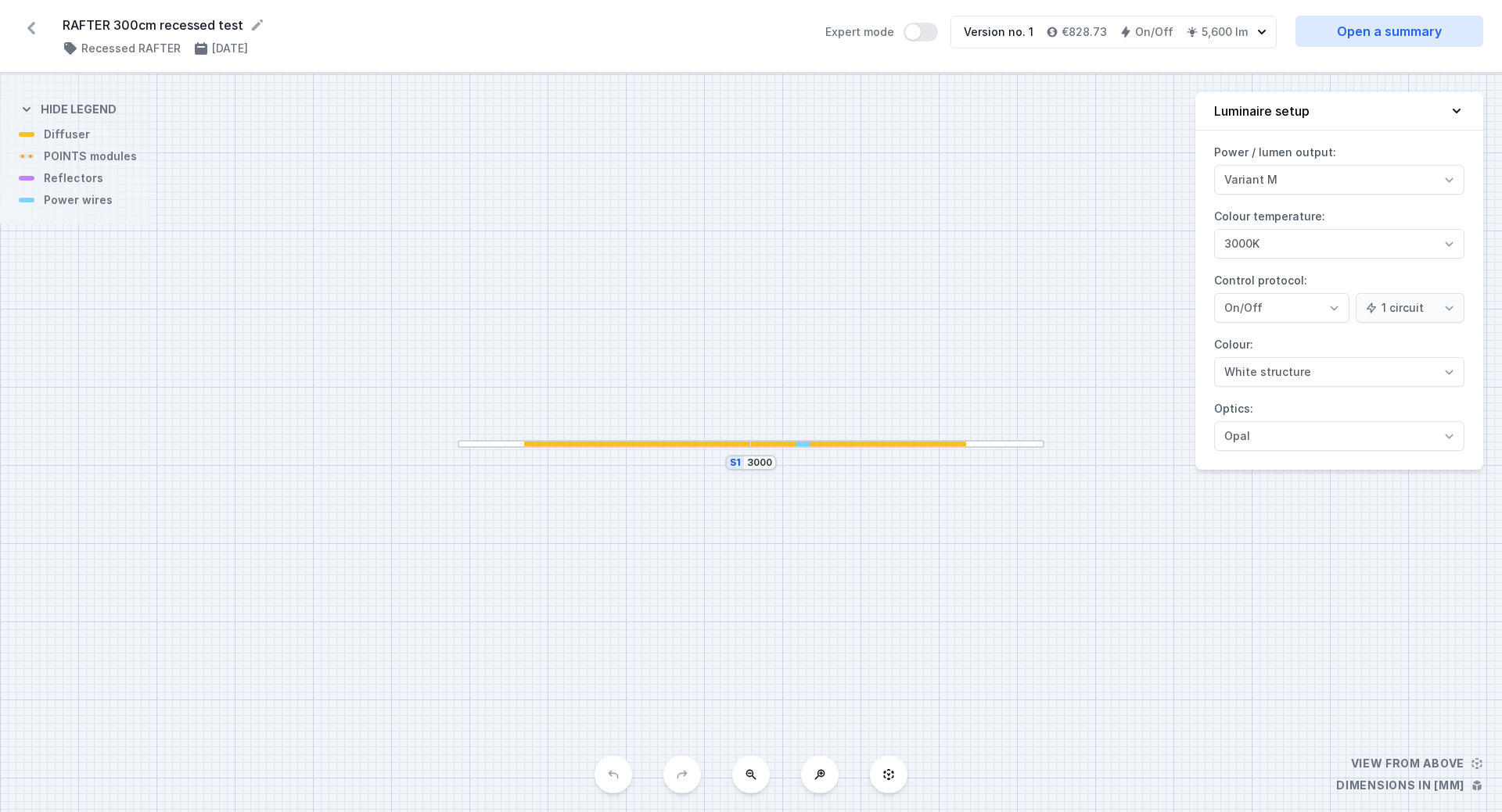
click at [624, 456] on div "S1 3000" at bounding box center [751, 443] width 1502 height 739
click at [629, 449] on div "S1 3000" at bounding box center [751, 443] width 1502 height 739
click at [632, 444] on div at bounding box center [639, 444] width 231 height 5
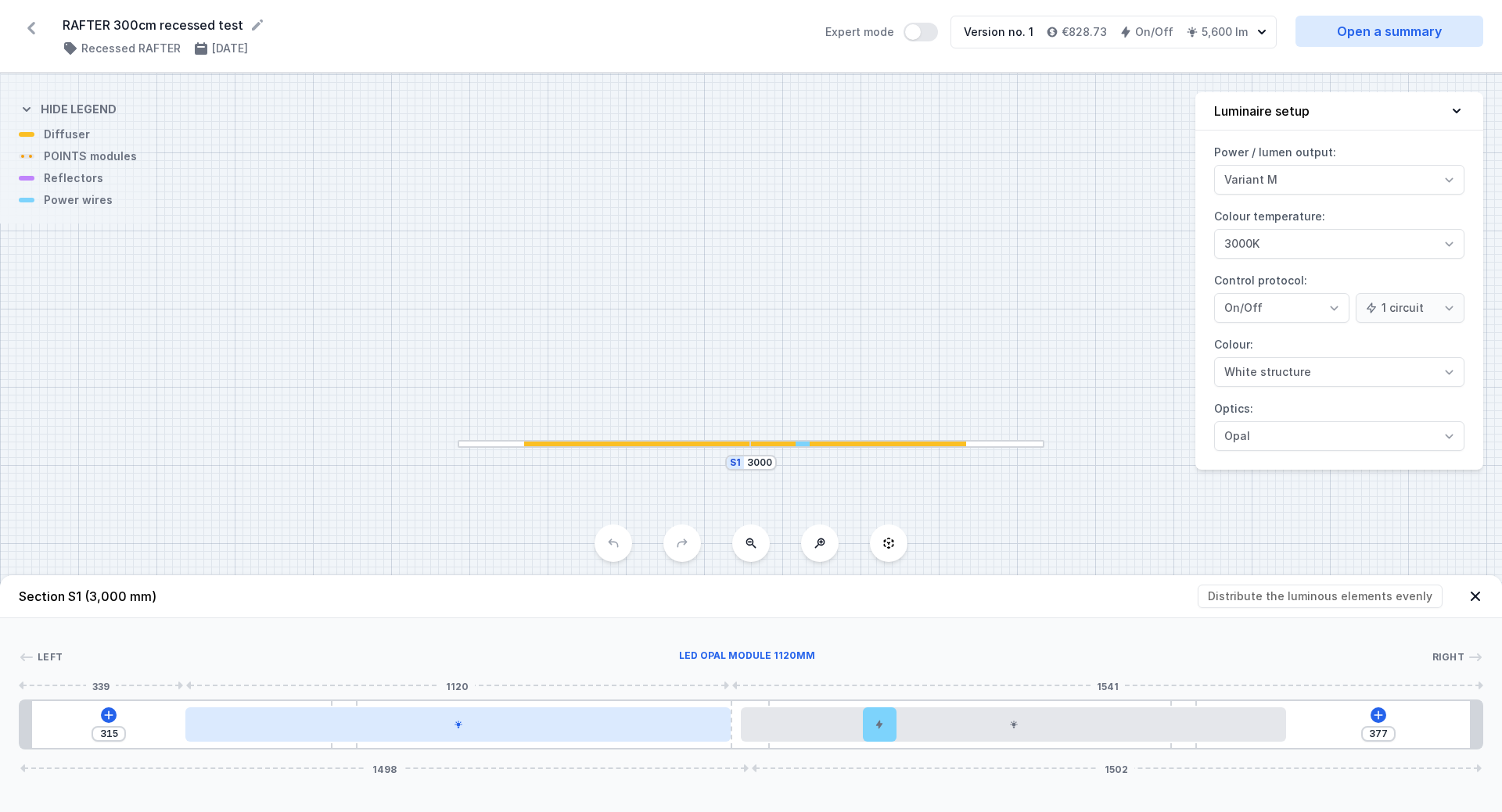
drag, startPoint x: 558, startPoint y: 730, endPoint x: 191, endPoint y: 718, distance: 367.2
click at [191, 718] on div at bounding box center [458, 725] width 545 height 35
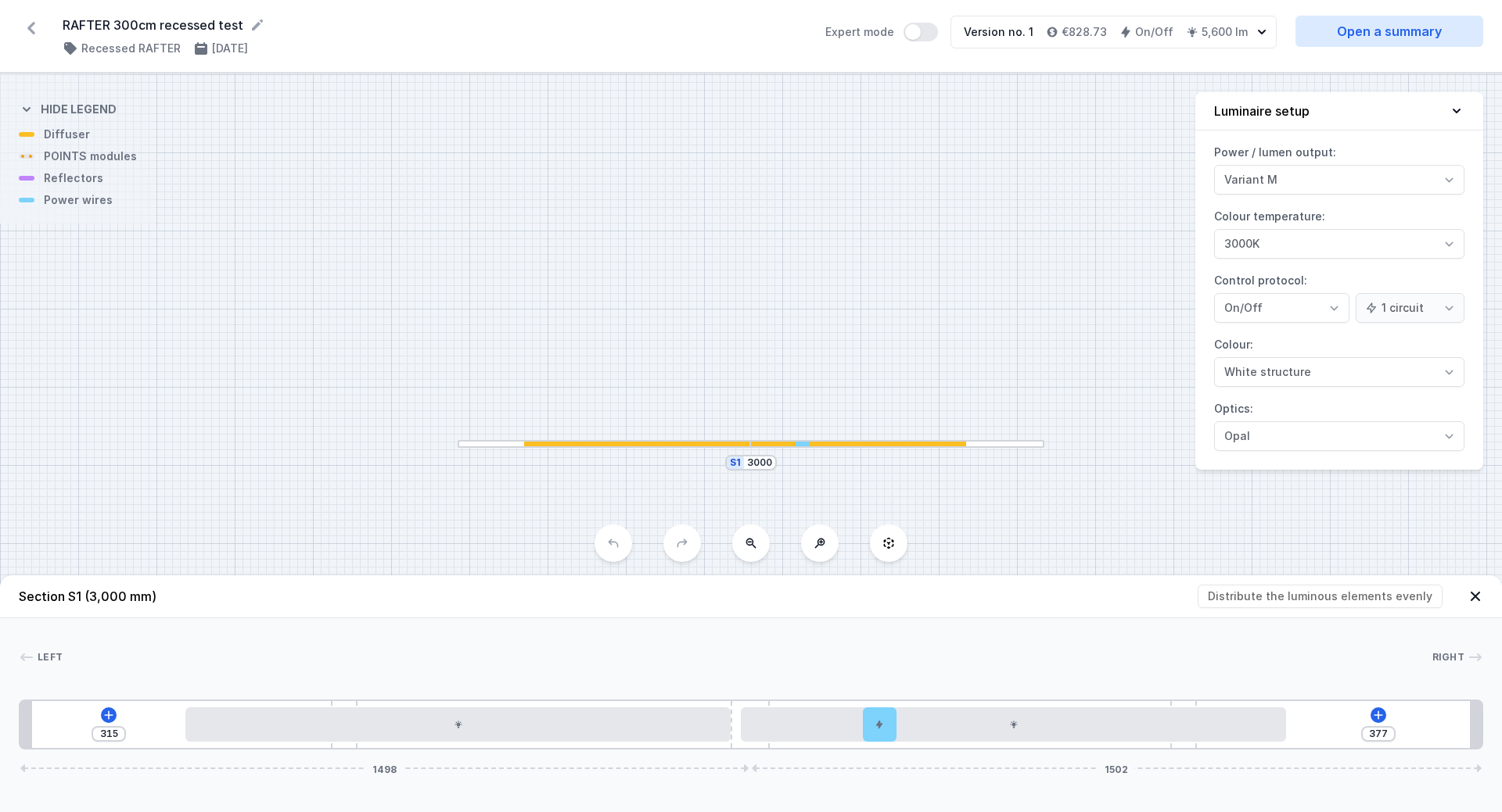
click at [107, 716] on div "315 377 1498 1502" at bounding box center [751, 725] width 1464 height 50
click at [1471, 598] on icon at bounding box center [1475, 596] width 16 height 16
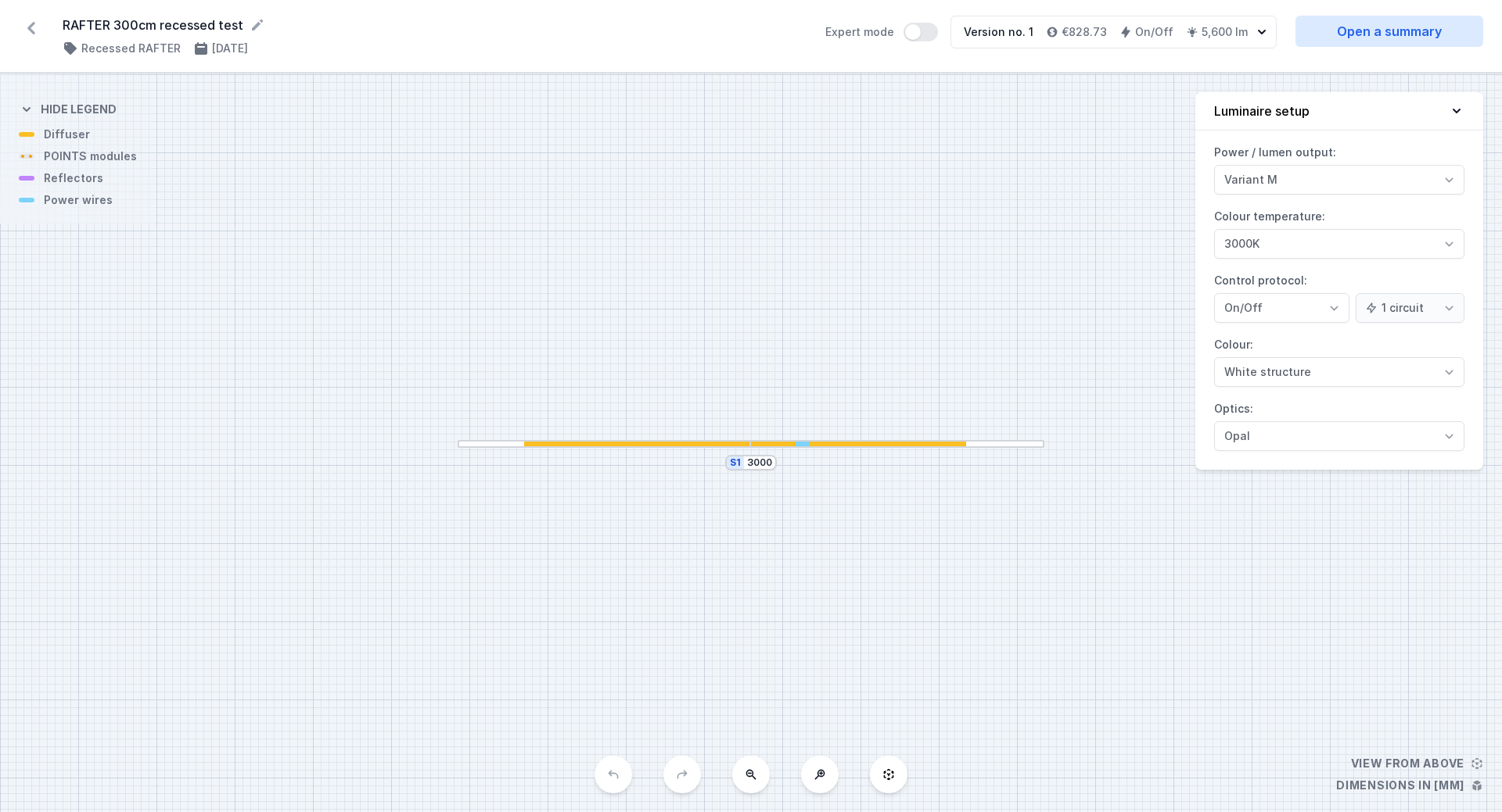
click at [1420, 772] on div "S1 3000" at bounding box center [751, 443] width 1502 height 739
click at [1424, 765] on div "S1 3000" at bounding box center [751, 443] width 1502 height 739
click at [889, 778] on icon at bounding box center [888, 774] width 12 height 12
click at [630, 445] on div at bounding box center [639, 444] width 231 height 5
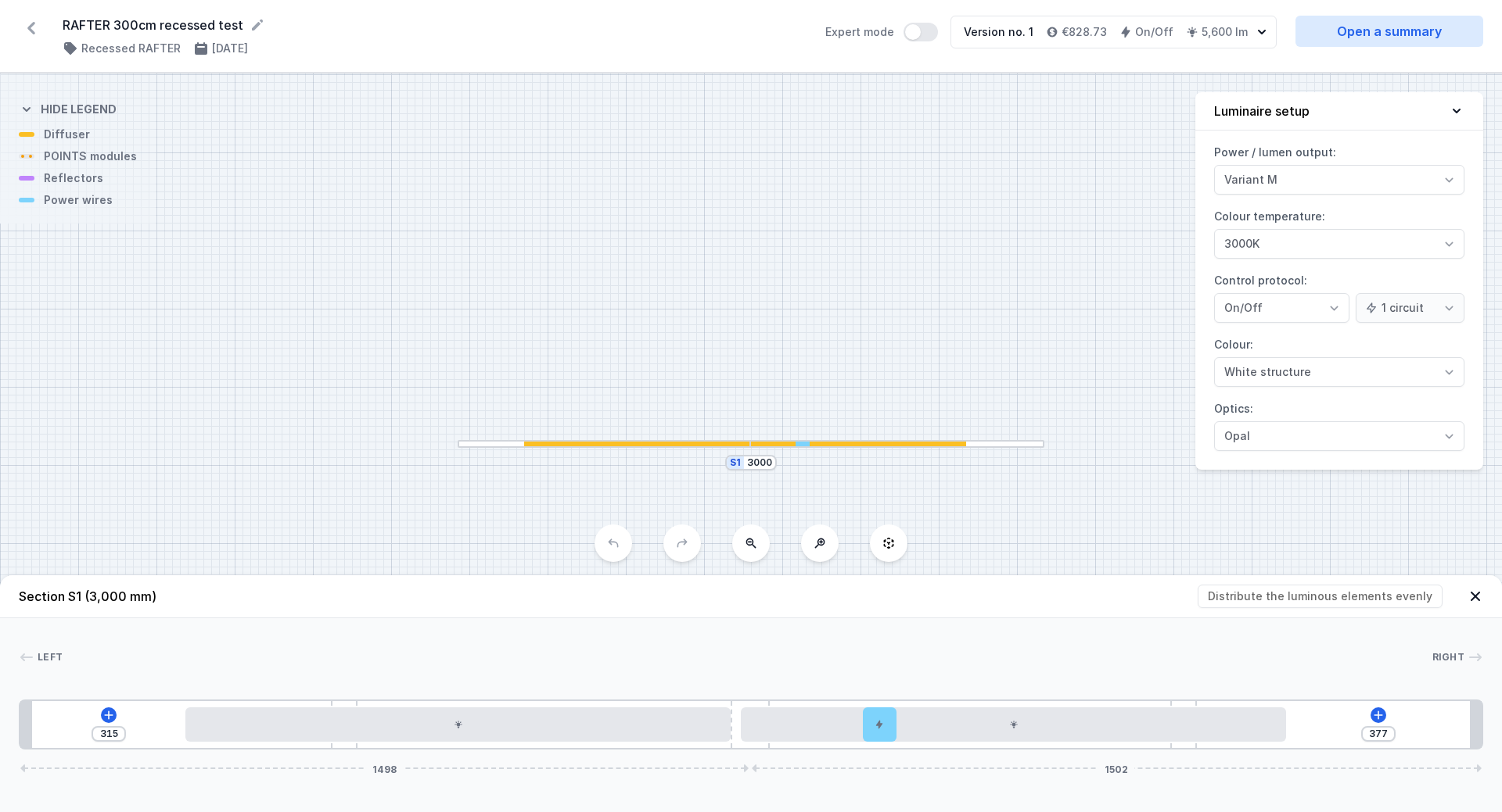
click at [1472, 592] on icon at bounding box center [1475, 596] width 16 height 16
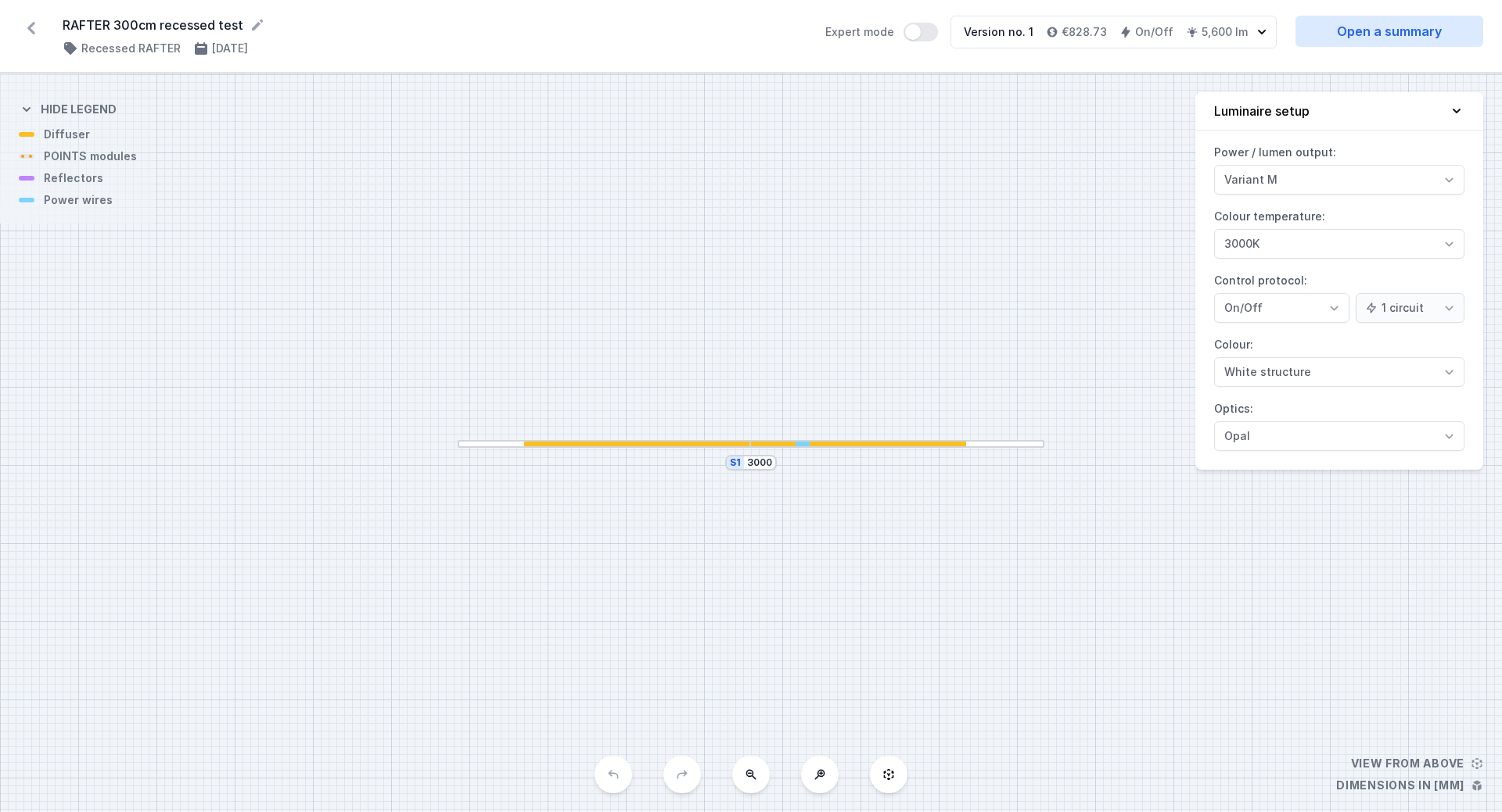
click at [1266, 30] on icon "button" at bounding box center [1261, 31] width 16 height 16
drag, startPoint x: 933, startPoint y: 49, endPoint x: 944, endPoint y: 59, distance: 14.9
click at [944, 59] on div "RAFTER 300cm recessed test ( 2866 /v 1 ) Recessed RAFTER 17/05/2023 Expert mode…" at bounding box center [751, 36] width 1502 height 73
click at [917, 29] on button "Expert mode" at bounding box center [921, 32] width 35 height 19
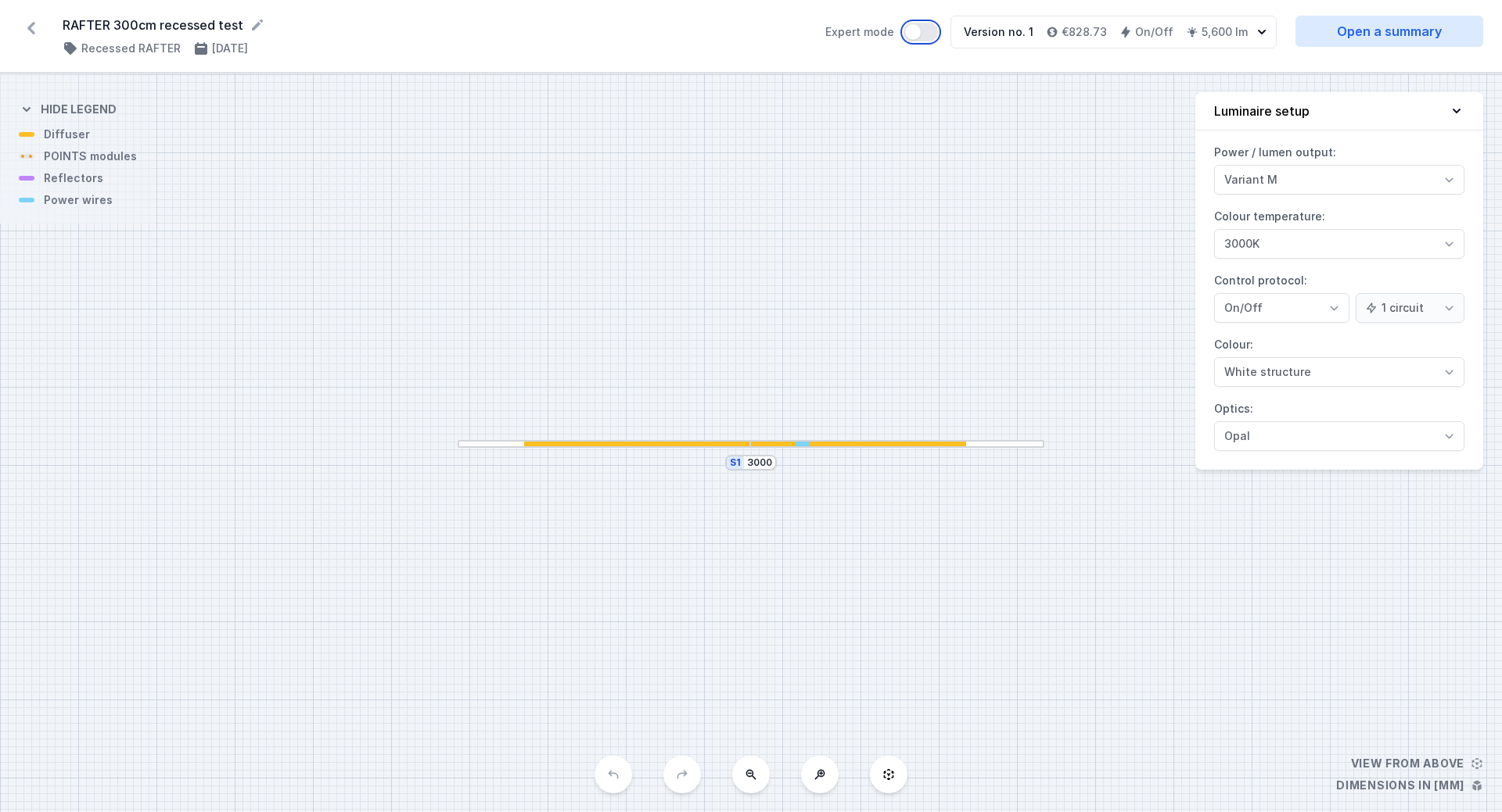
click at [917, 29] on button "Expert mode" at bounding box center [921, 32] width 35 height 19
click at [584, 447] on div at bounding box center [605, 444] width 294 height 7
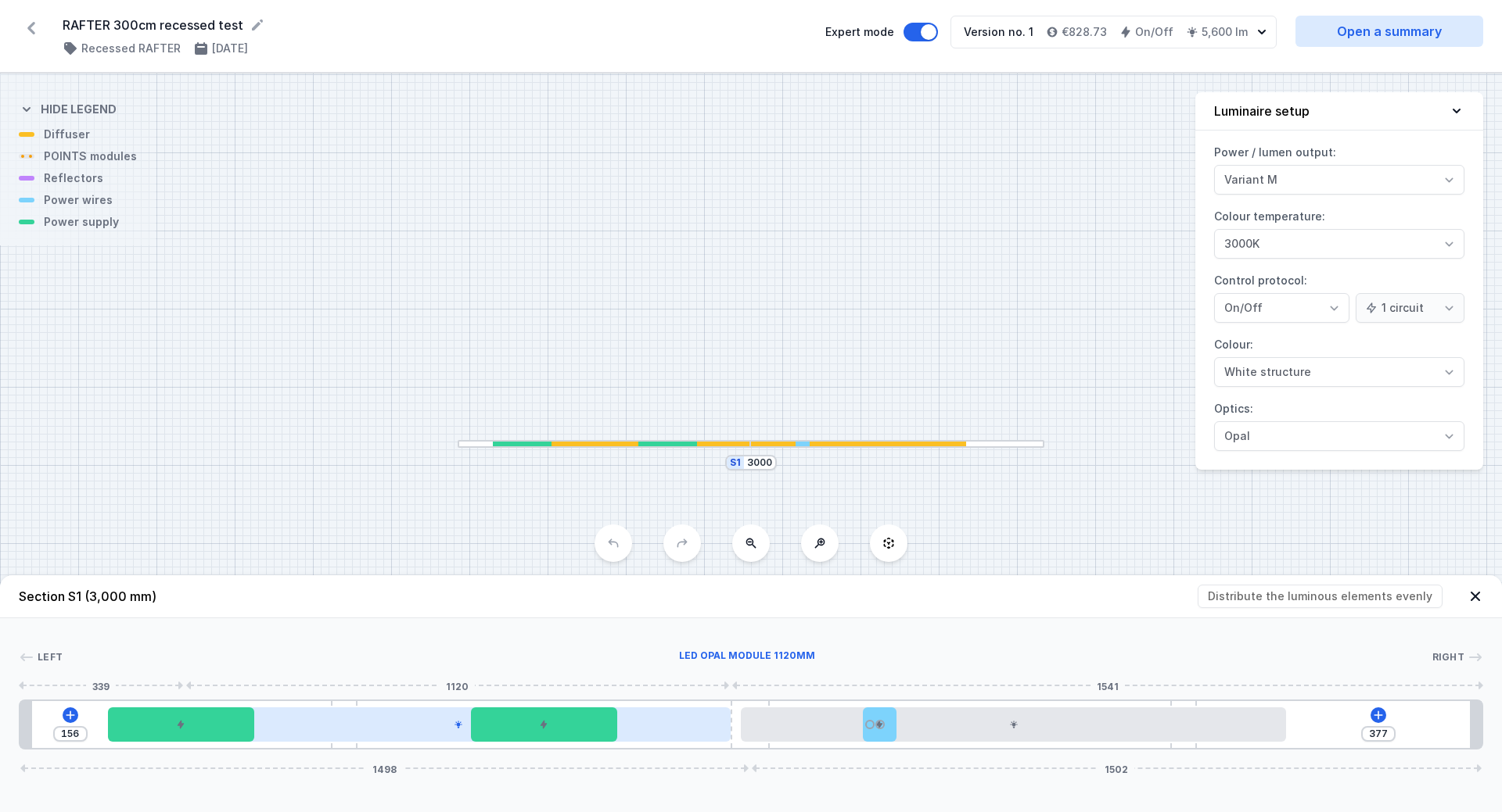
drag, startPoint x: 552, startPoint y: 721, endPoint x: 676, endPoint y: 726, distance: 124.1
click at [676, 726] on div "156 377 1498 1502" at bounding box center [751, 725] width 1464 height 50
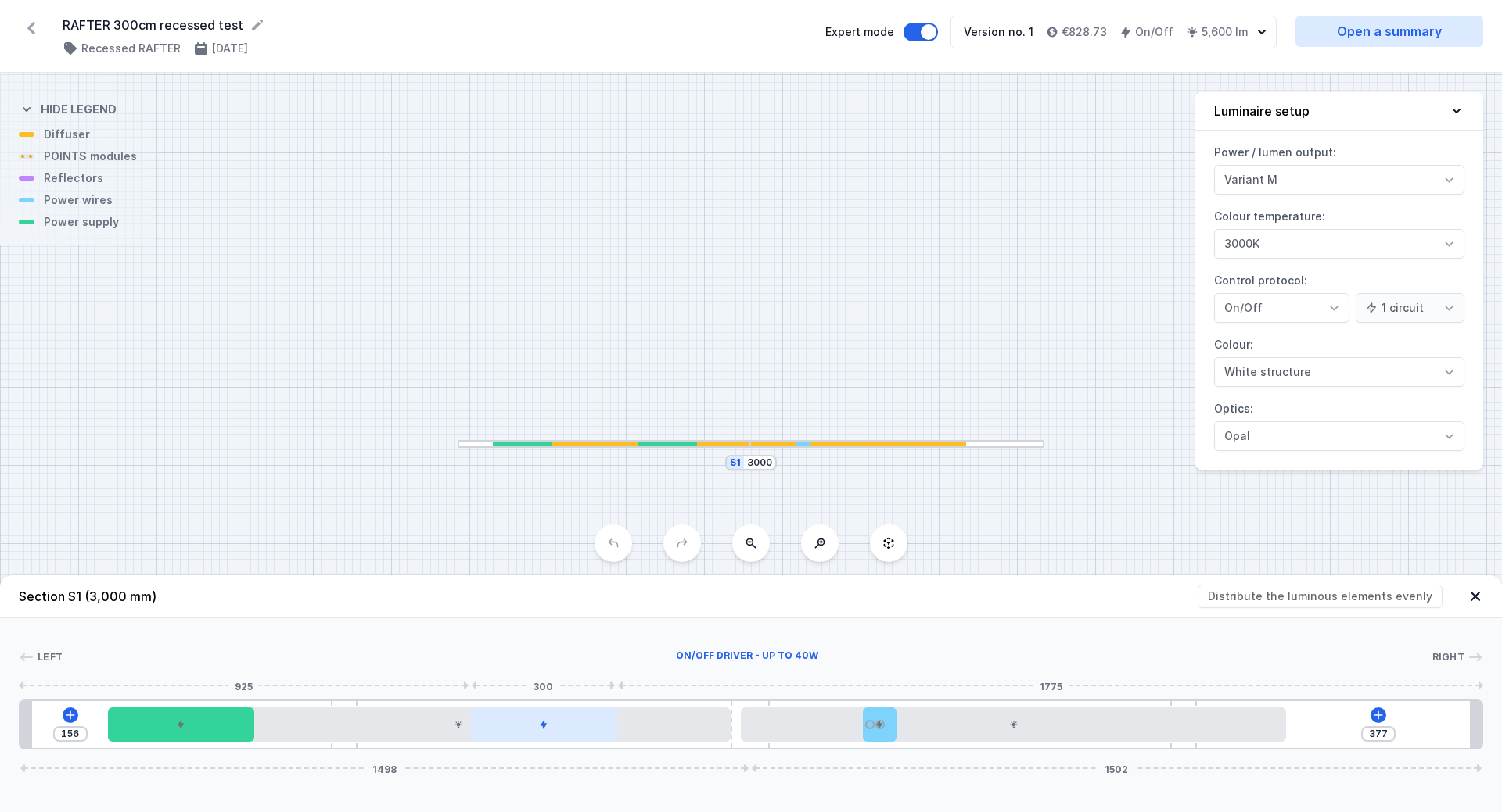
drag, startPoint x: 680, startPoint y: 728, endPoint x: 534, endPoint y: 730, distance: 146.0
click at [534, 730] on div "156 377 1498 1502" at bounding box center [751, 725] width 1464 height 50
click at [534, 730] on div at bounding box center [544, 725] width 146 height 35
click at [238, 363] on div "S1 3000" at bounding box center [751, 443] width 1502 height 739
click at [885, 546] on icon at bounding box center [889, 542] width 10 height 11
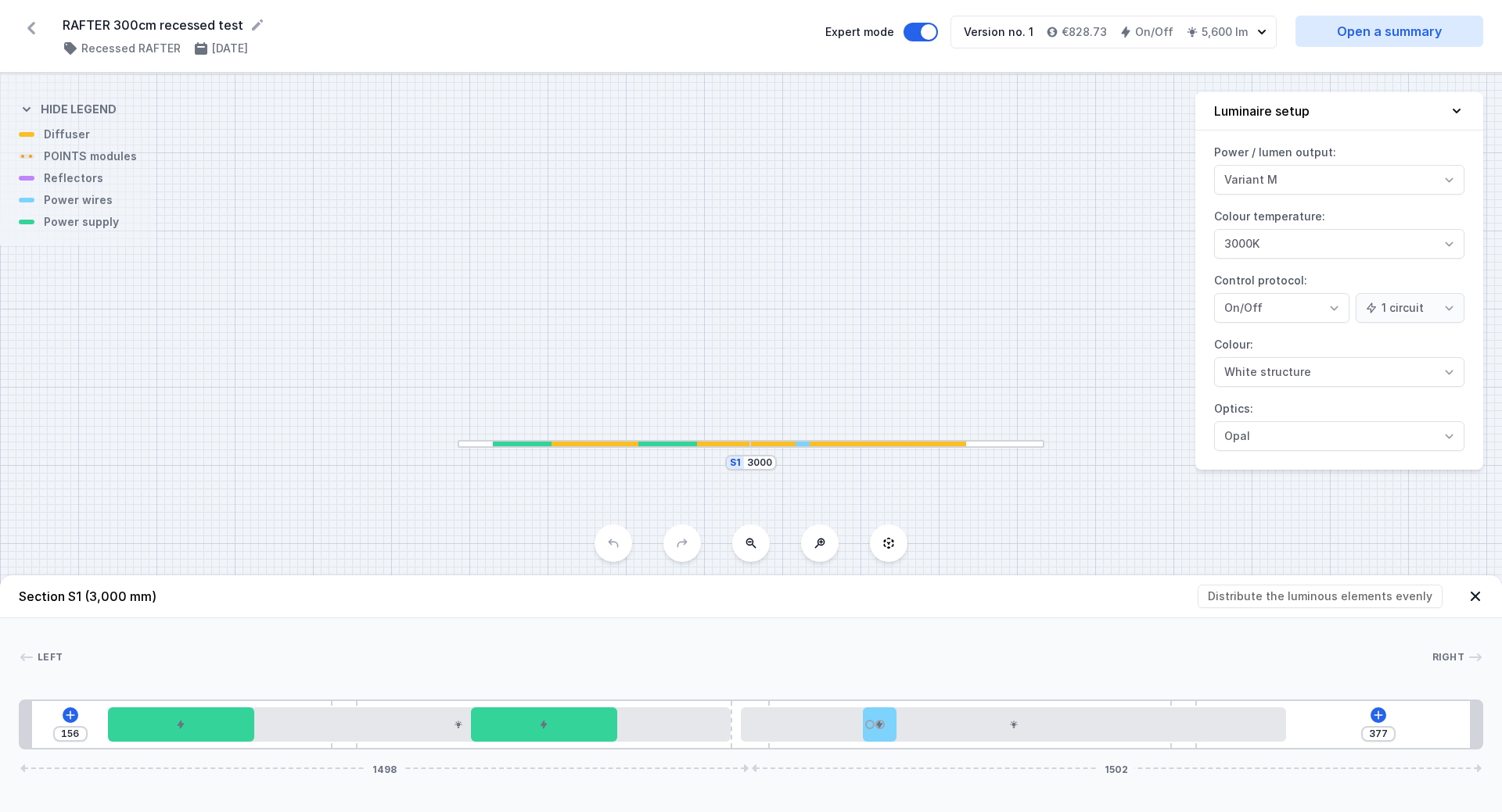
click at [738, 460] on div "S1 3000" at bounding box center [751, 462] width 52 height 16
click at [735, 464] on div "S1 3000" at bounding box center [751, 462] width 52 height 16
click at [732, 446] on div at bounding box center [639, 444] width 231 height 5
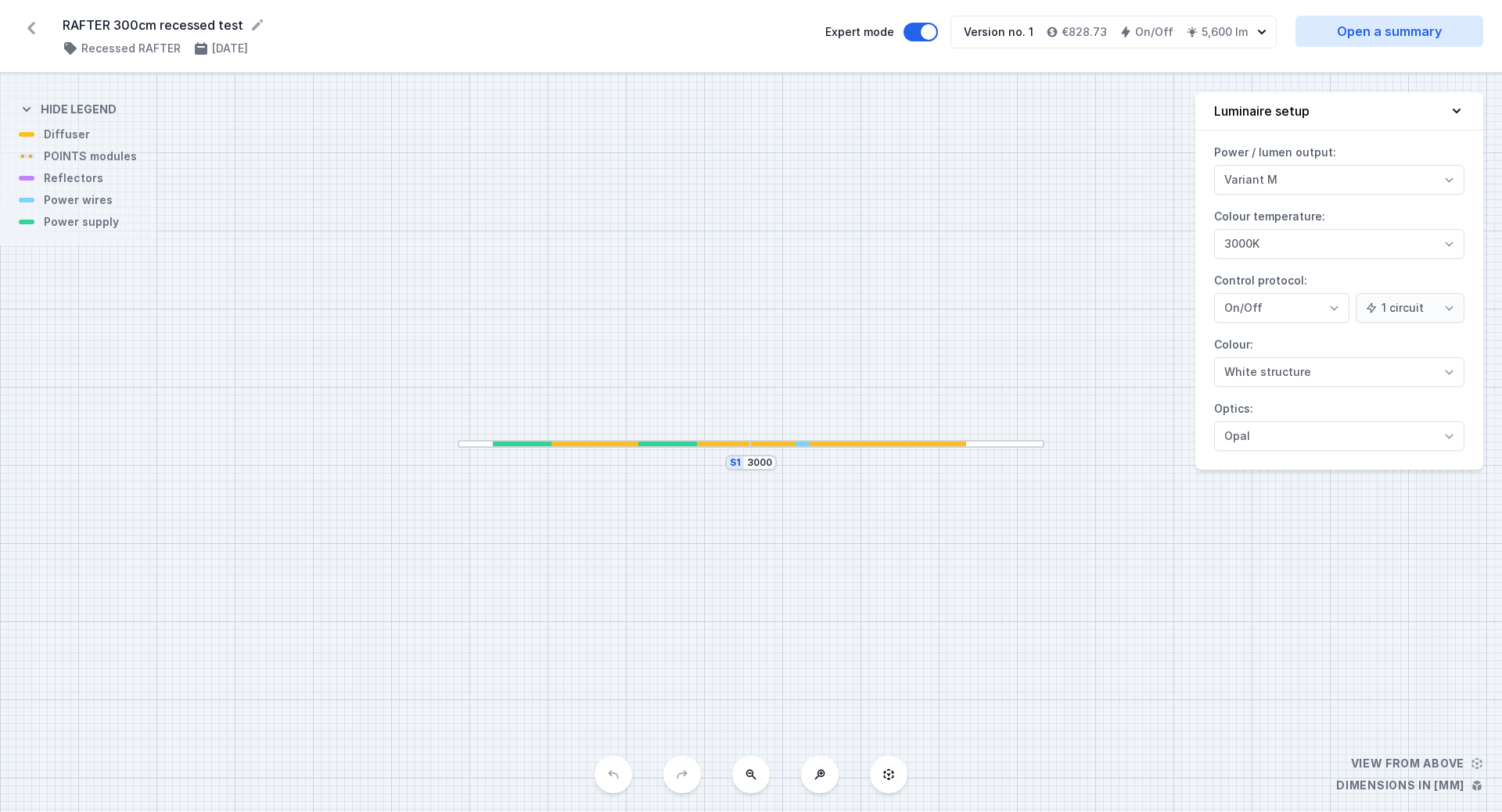
click at [732, 446] on div at bounding box center [639, 444] width 231 height 5
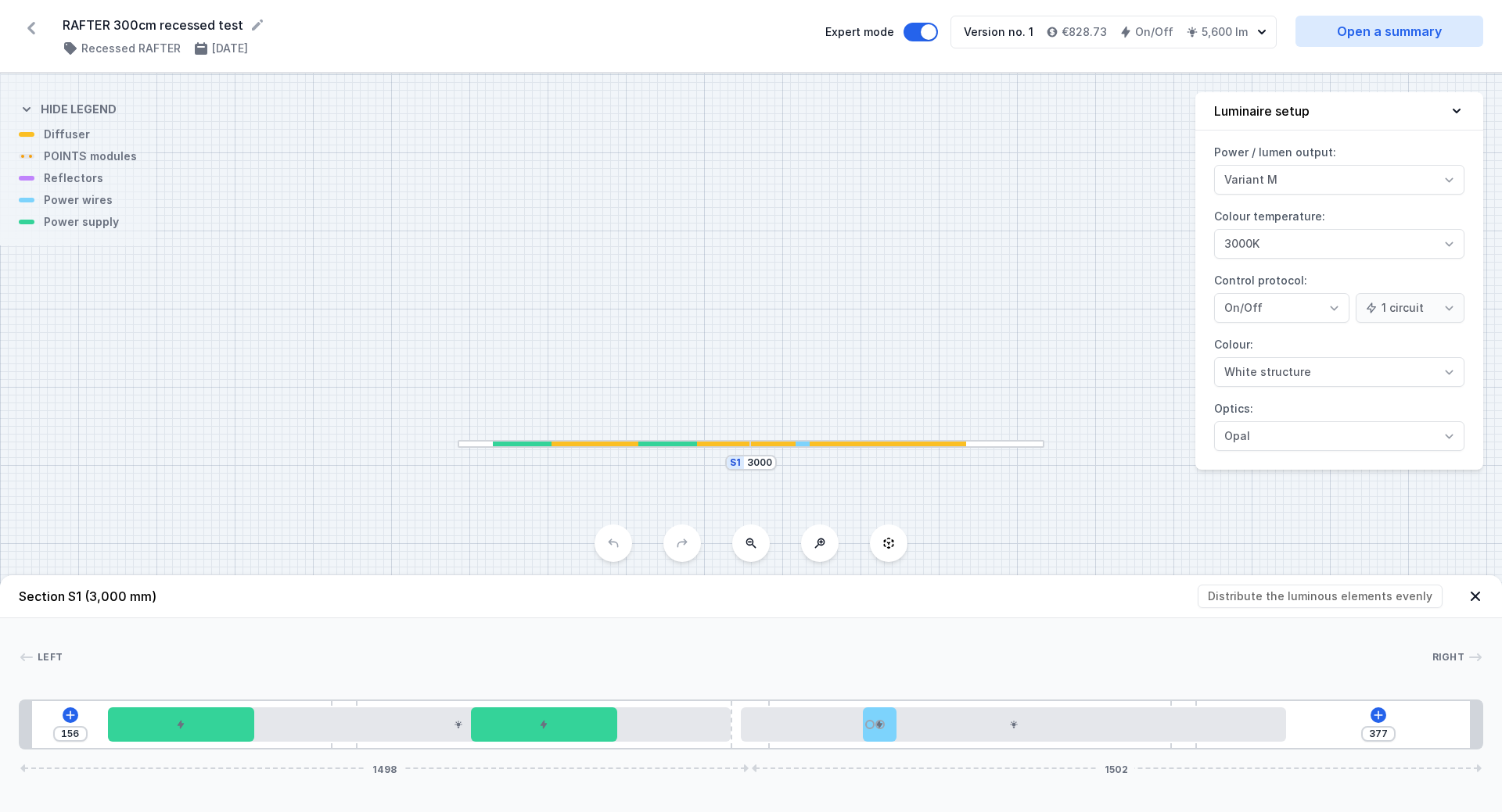
click at [732, 446] on div at bounding box center [639, 444] width 231 height 5
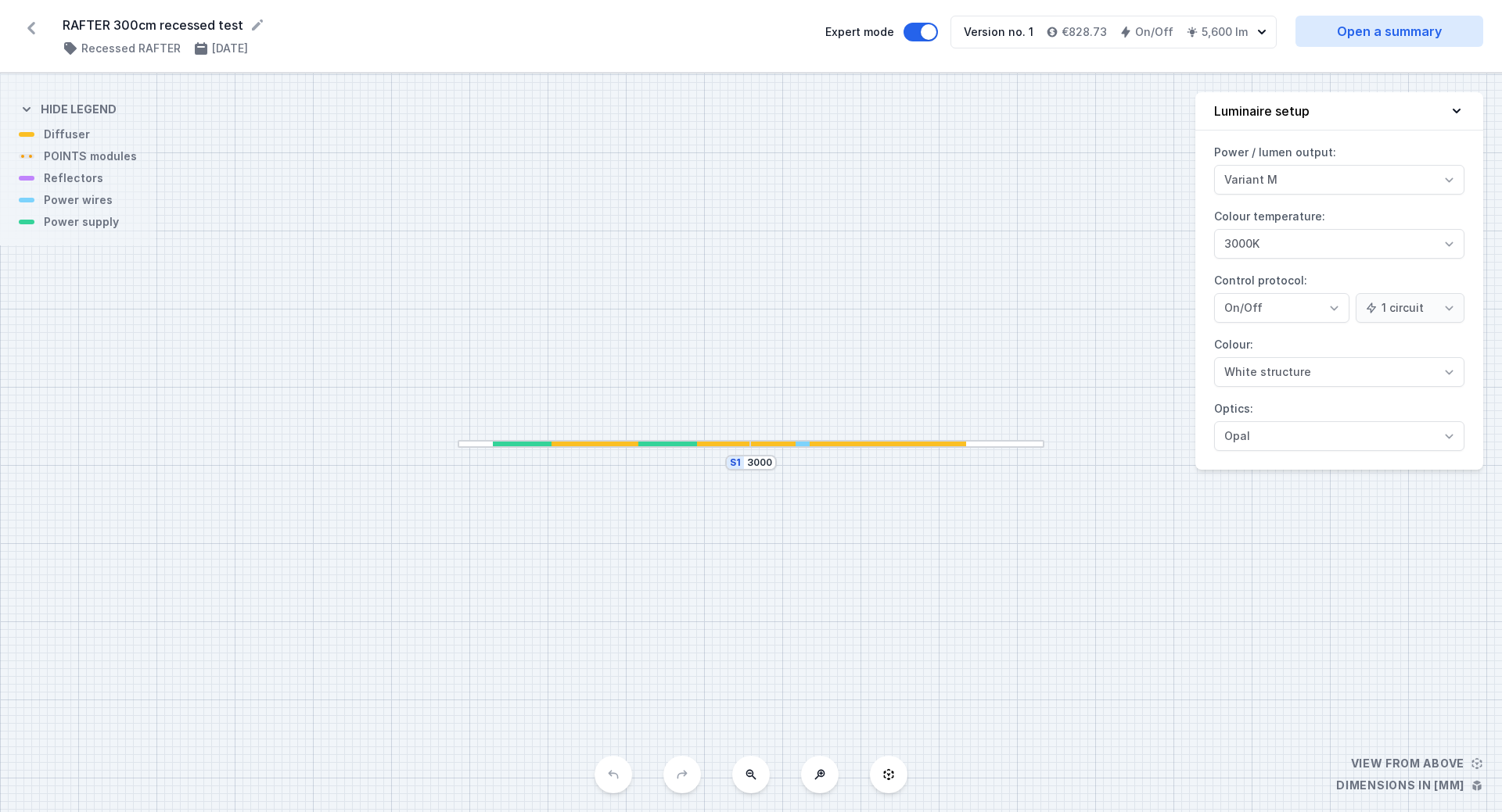
click at [732, 446] on div at bounding box center [639, 444] width 231 height 5
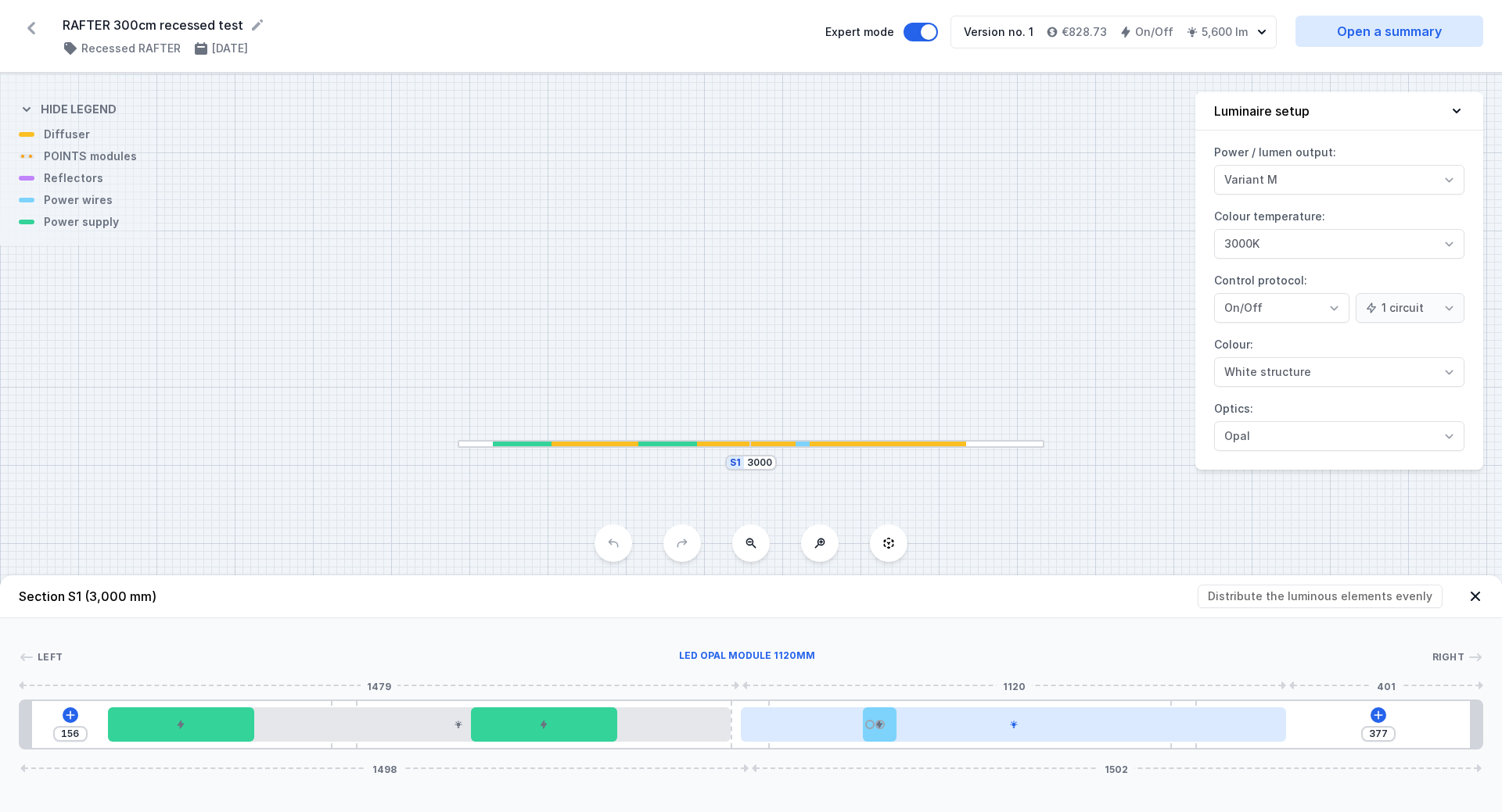
drag, startPoint x: 947, startPoint y: 729, endPoint x: 1110, endPoint y: 741, distance: 163.4
click at [1110, 741] on div at bounding box center [1013, 725] width 545 height 35
drag, startPoint x: 1065, startPoint y: 735, endPoint x: 1152, endPoint y: 713, distance: 89.7
click at [1065, 735] on div at bounding box center [1013, 725] width 545 height 35
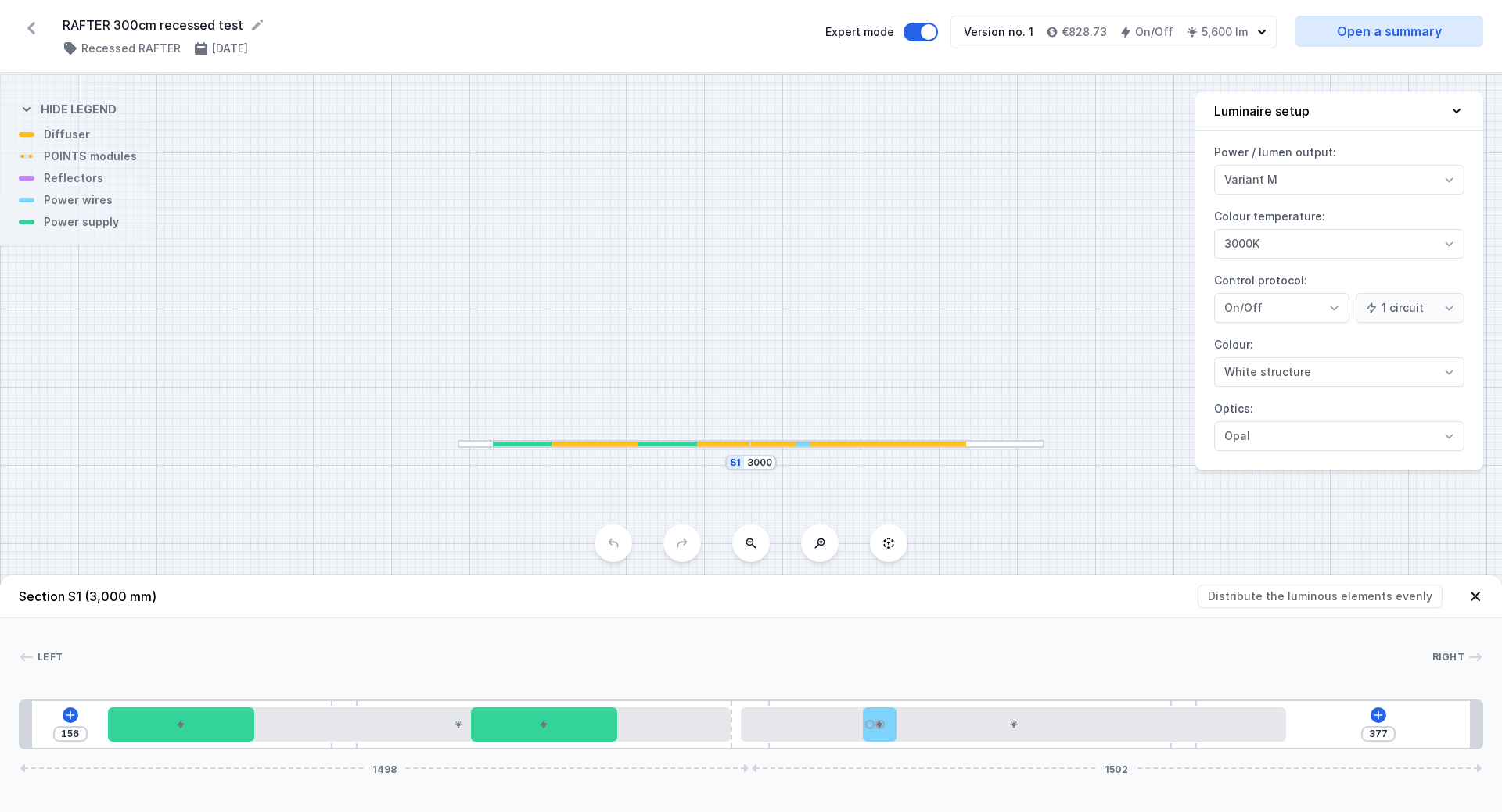
click at [1449, 647] on div "Left Right 1 2 3 2 4 5 6 3 4 1 156 377 1498 1502 180 300 445 300 1120 270 70 11…" at bounding box center [751, 683] width 1502 height 131
click at [1459, 659] on span "Right" at bounding box center [1449, 657] width 33 height 12
click at [1344, 596] on header "Section S1 (3,000 mm) Distribute the luminous elements evenly" at bounding box center [751, 597] width 1502 height 43
drag, startPoint x: 349, startPoint y: 735, endPoint x: 190, endPoint y: 357, distance: 410.1
click at [190, 357] on div "S1 3000" at bounding box center [751, 443] width 1502 height 739
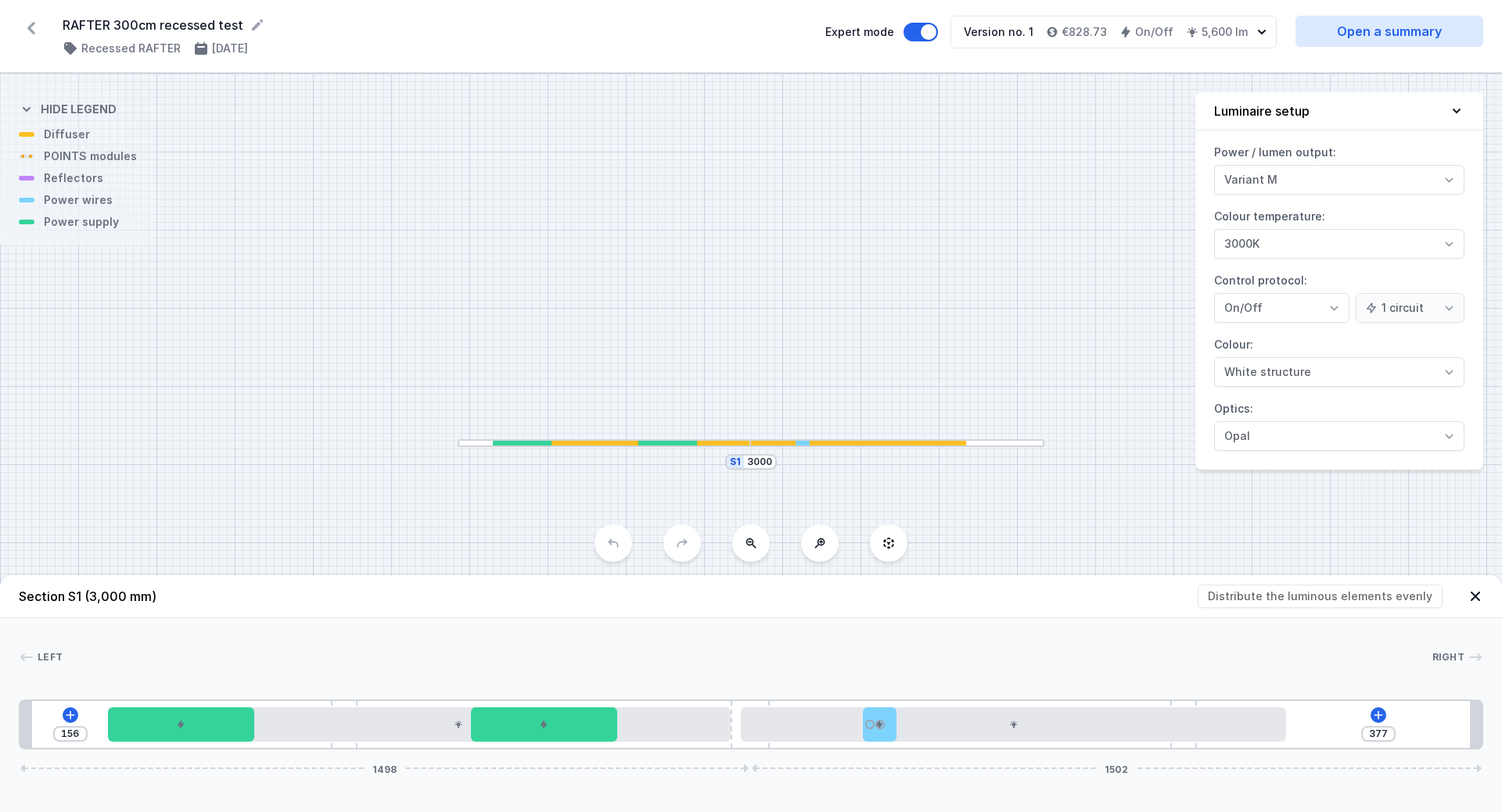
click at [34, 109] on icon at bounding box center [26, 109] width 16 height 16
click at [1286, 140] on label "Power / lumen output: Variant L Variant M" at bounding box center [1339, 167] width 250 height 54
click at [1379, 84] on div "S1 3000" at bounding box center [751, 443] width 1502 height 739
click at [1376, 113] on button "Luminaire setup" at bounding box center [1339, 111] width 288 height 38
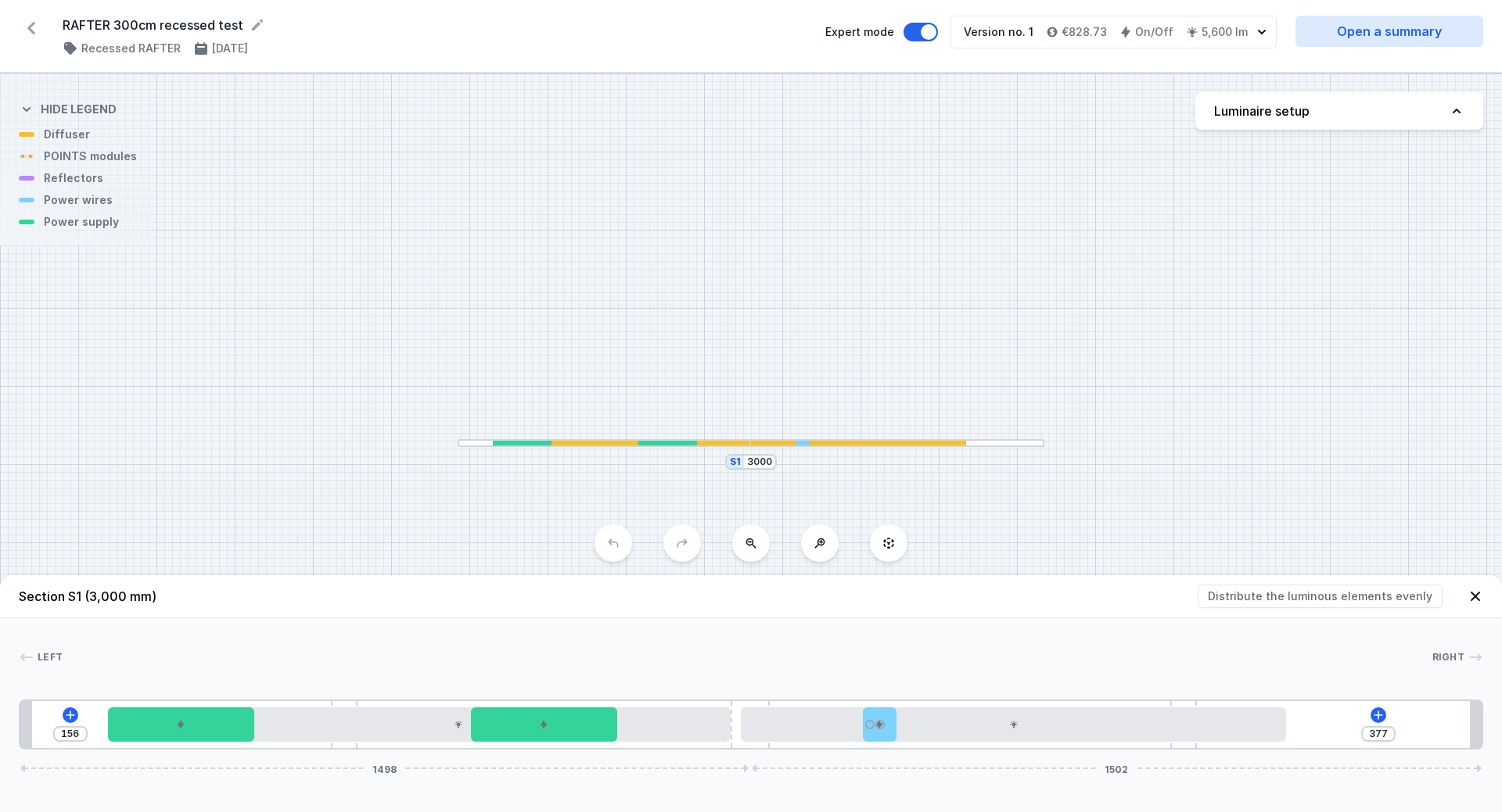
click at [1376, 113] on button "Luminaire setup" at bounding box center [1339, 111] width 288 height 38
select select "M"
select select "3000"
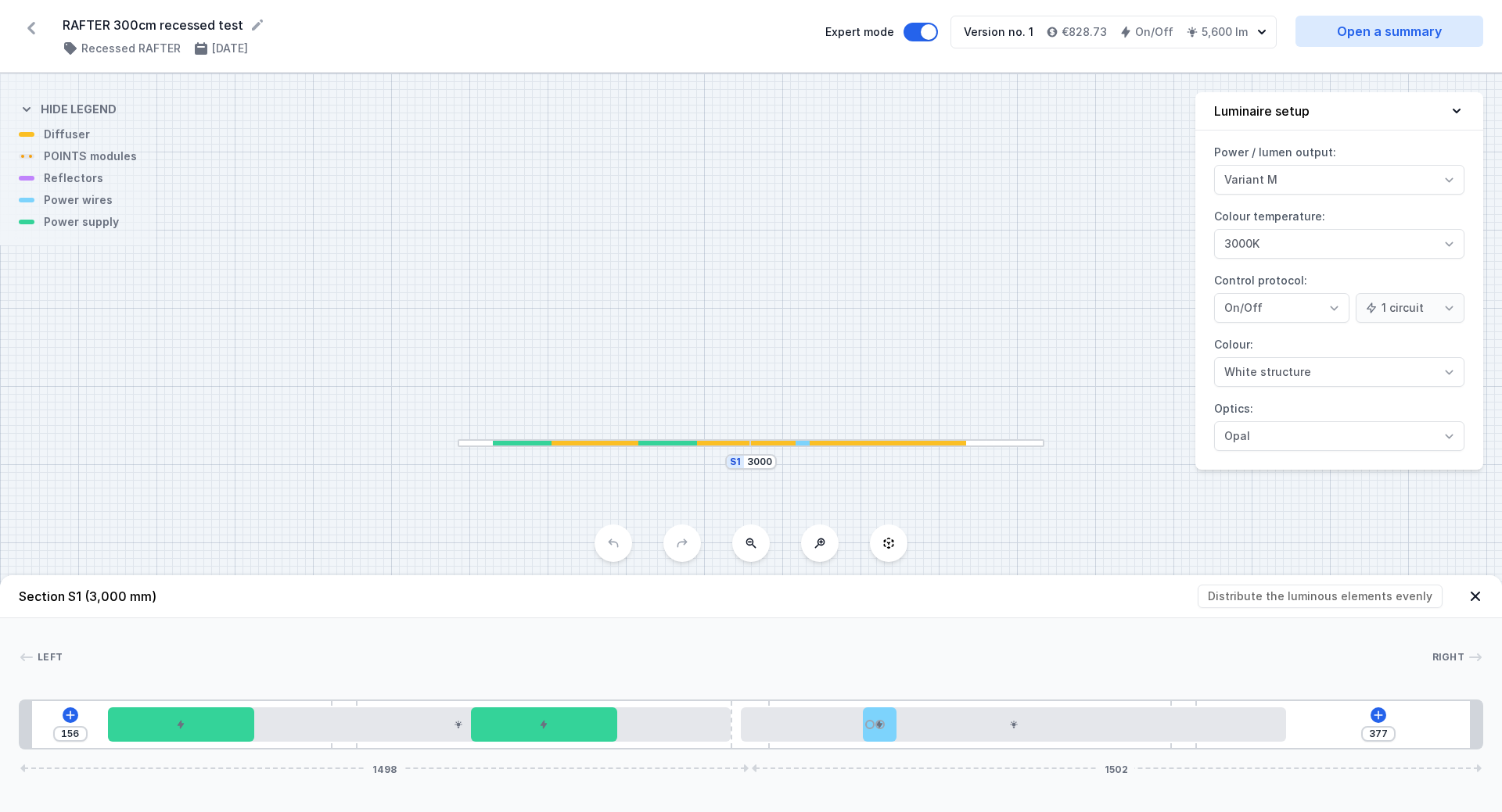
click at [1260, 31] on icon "button" at bounding box center [1261, 31] width 16 height 16
click at [1258, 24] on icon "button" at bounding box center [1261, 31] width 16 height 16
click at [922, 29] on button "Expert mode" at bounding box center [921, 32] width 35 height 19
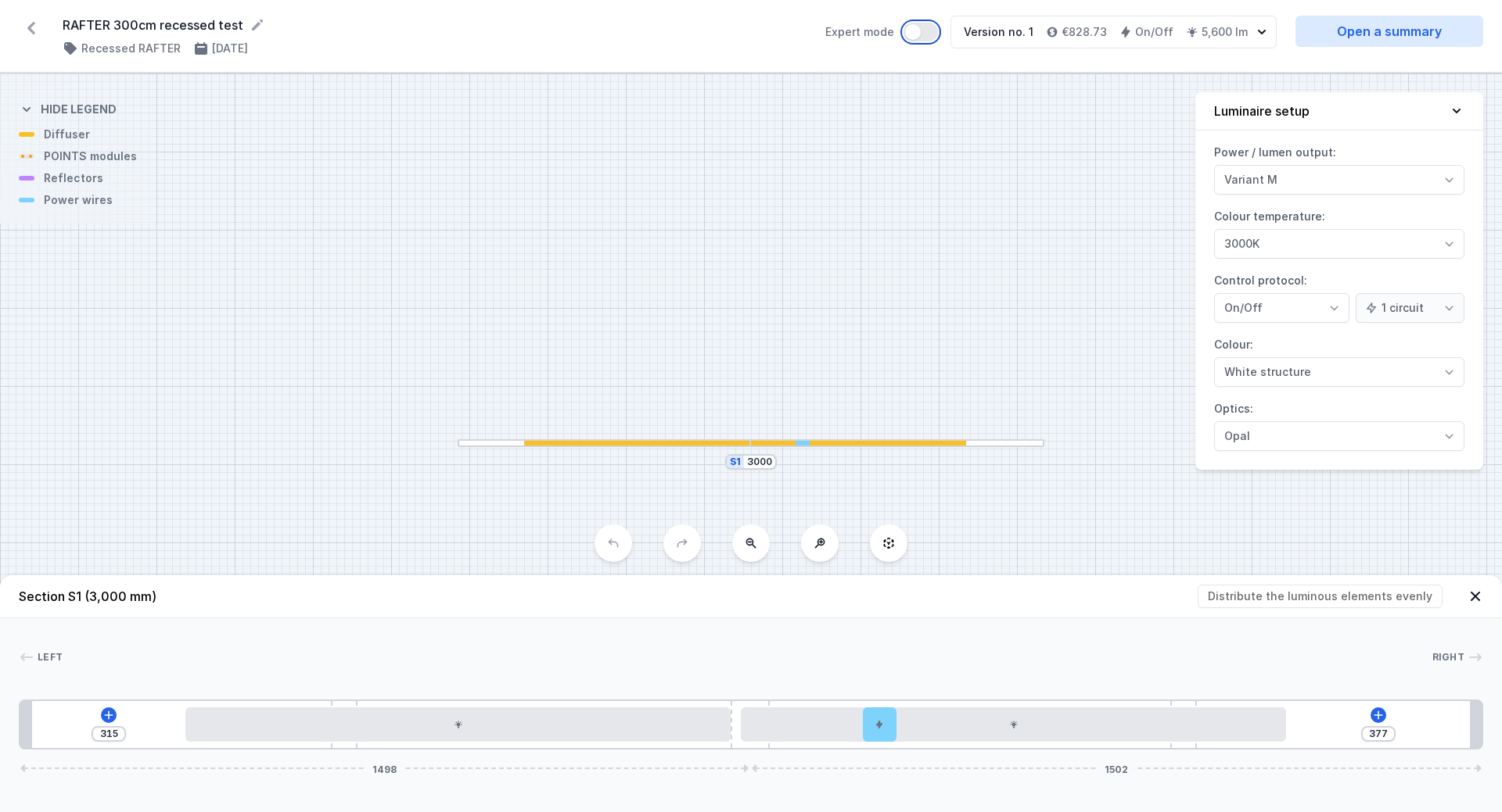
click at [922, 29] on button "Expert mode" at bounding box center [921, 32] width 35 height 19
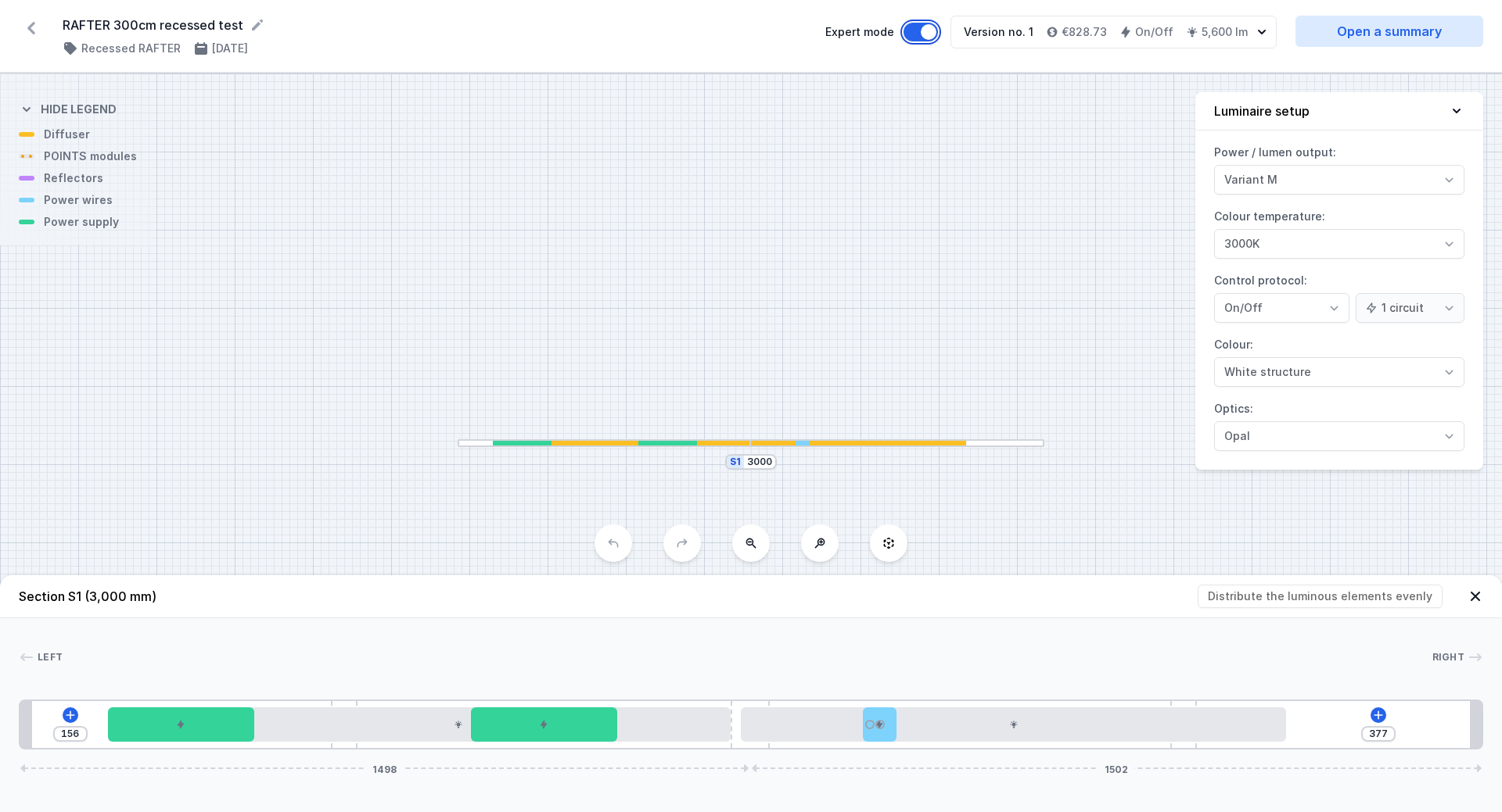
click at [922, 29] on button "Expert mode" at bounding box center [921, 32] width 35 height 19
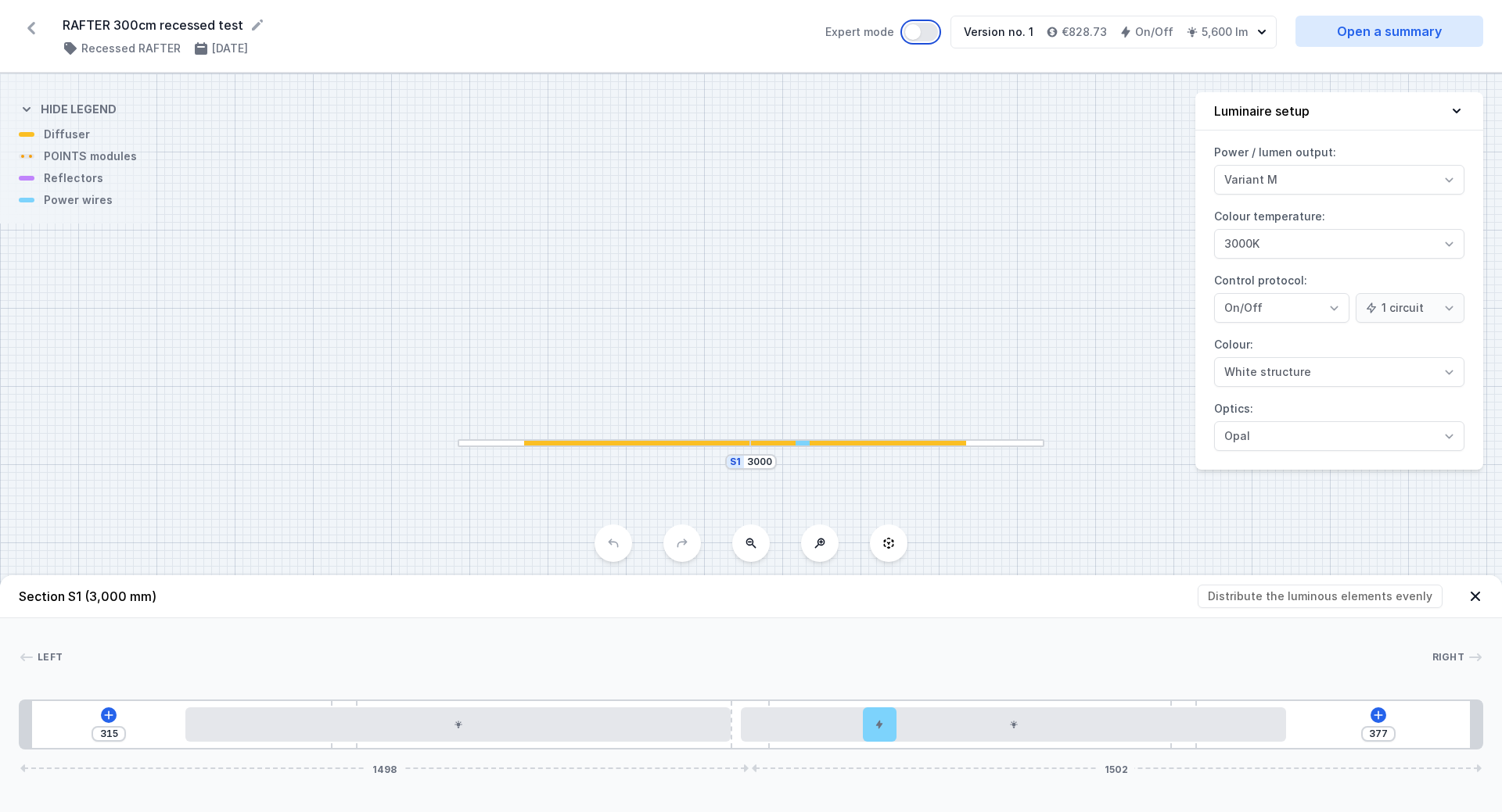
click at [922, 29] on button "Expert mode" at bounding box center [921, 32] width 35 height 19
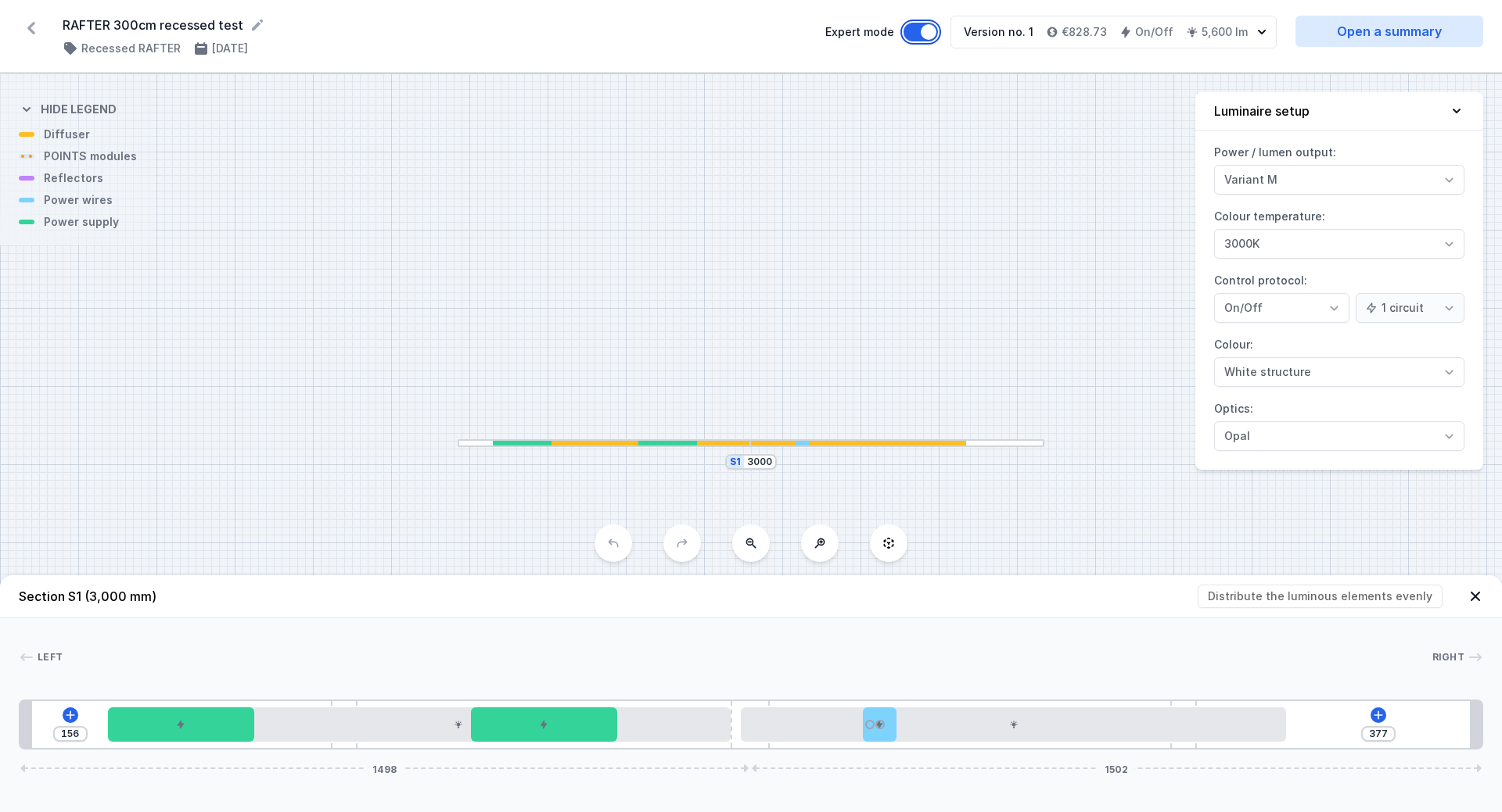
click at [922, 29] on button "Expert mode" at bounding box center [921, 32] width 35 height 19
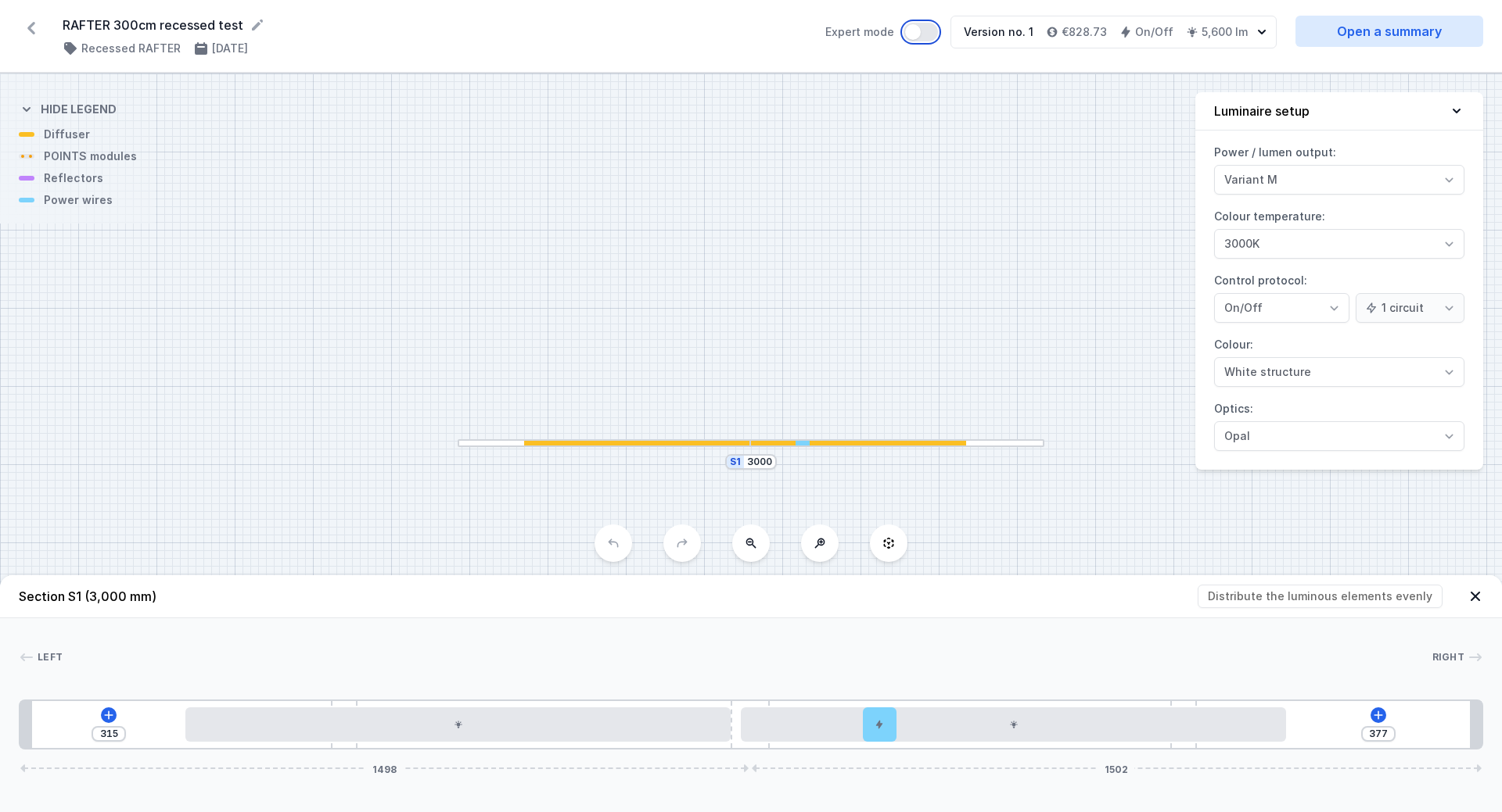
click at [928, 31] on button "Expert mode" at bounding box center [921, 32] width 35 height 19
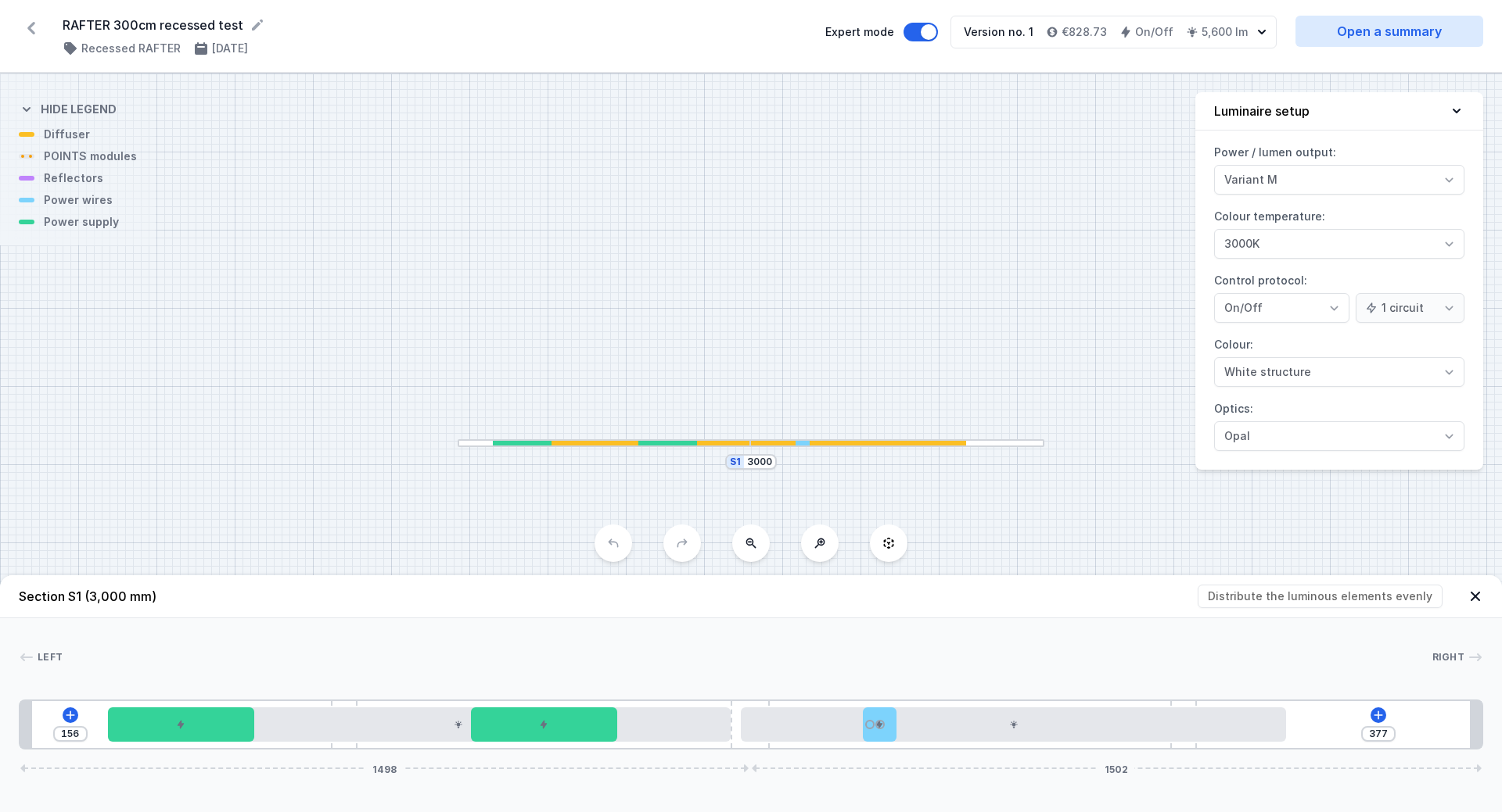
click at [29, 24] on icon at bounding box center [31, 28] width 25 height 25
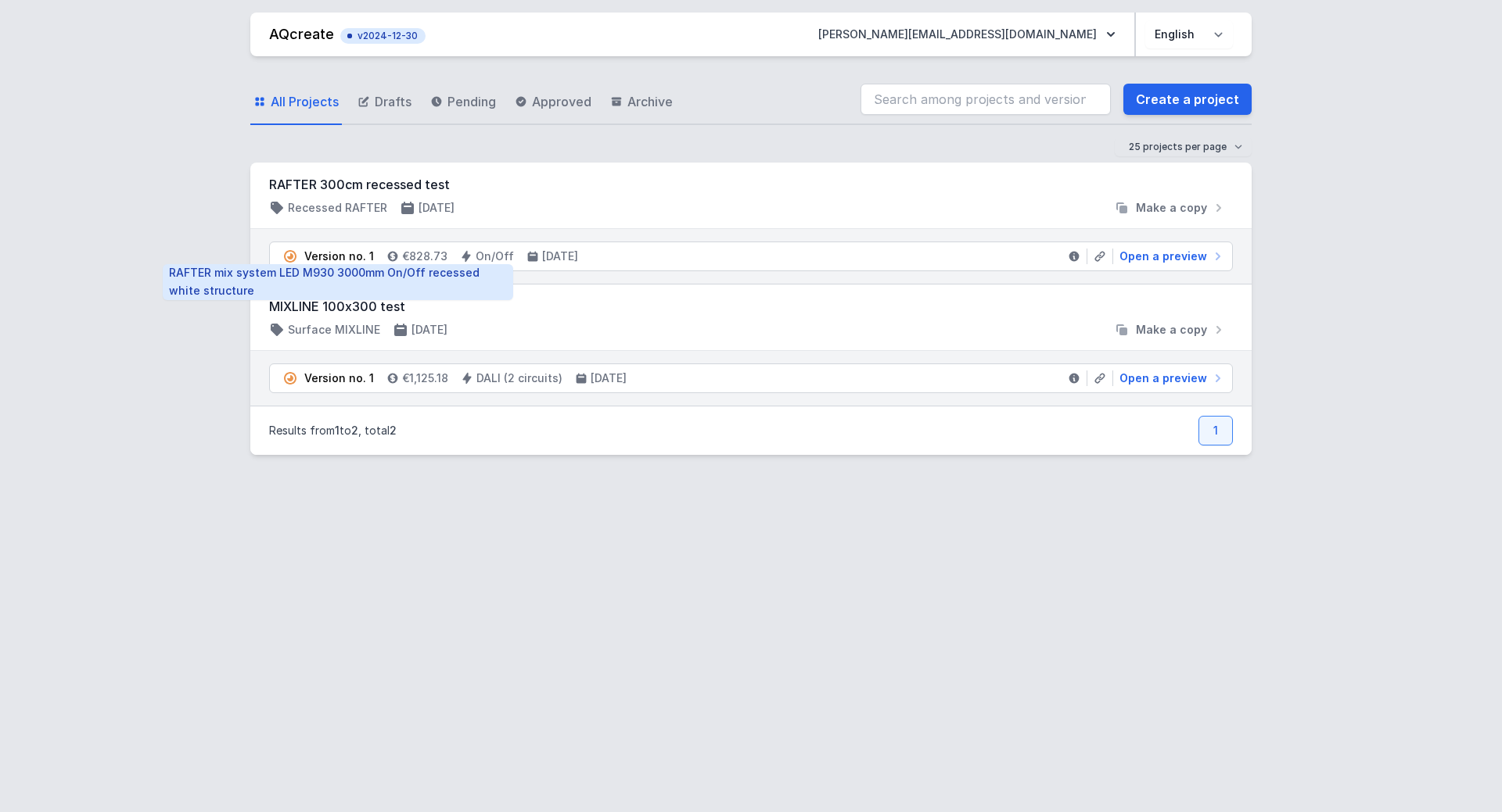
click at [324, 258] on div "Version no. 1" at bounding box center [339, 256] width 69 height 16
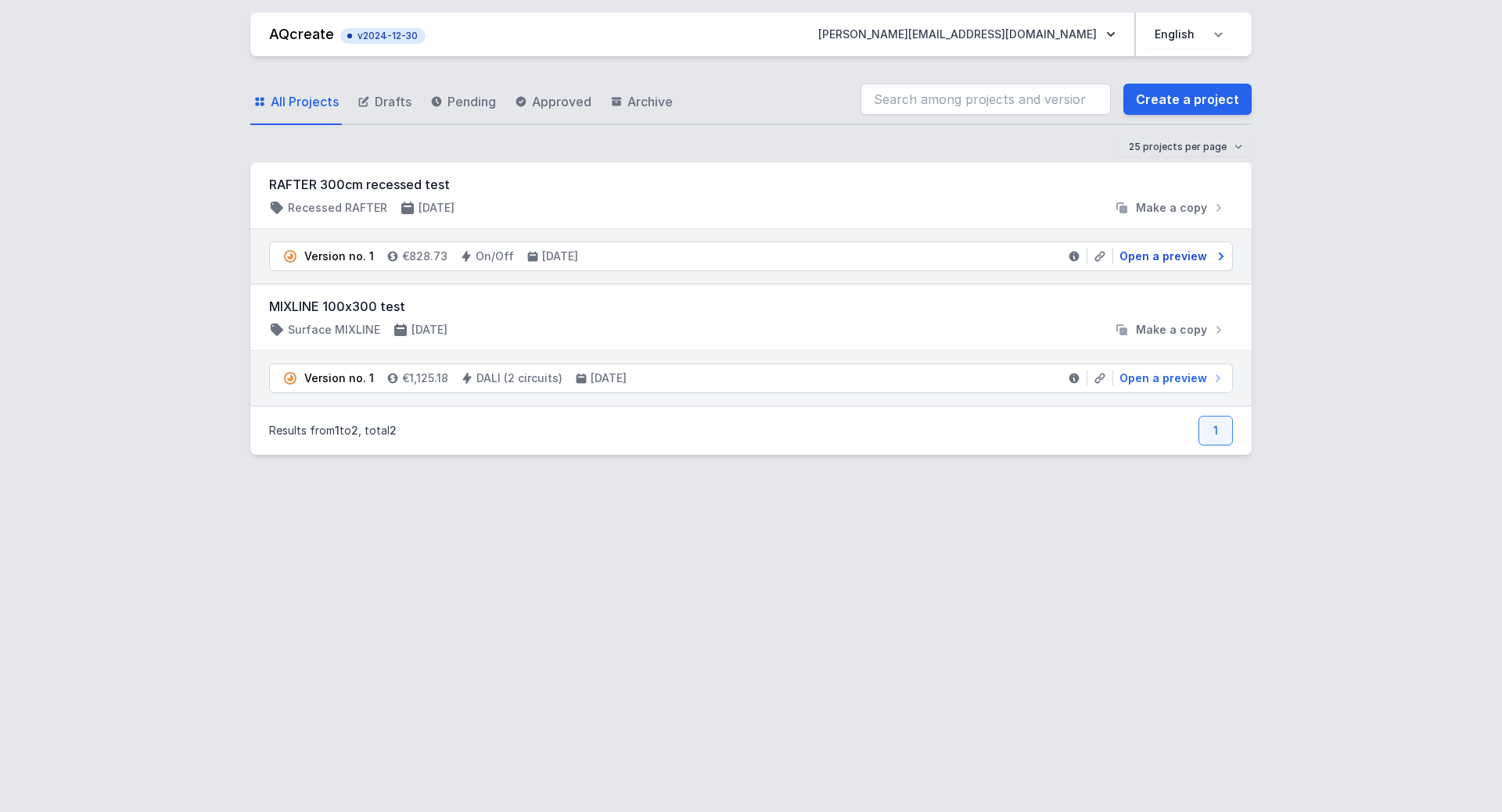
click at [1174, 260] on span "Open a preview" at bounding box center [1163, 256] width 87 height 16
select select "M"
select select "3000"
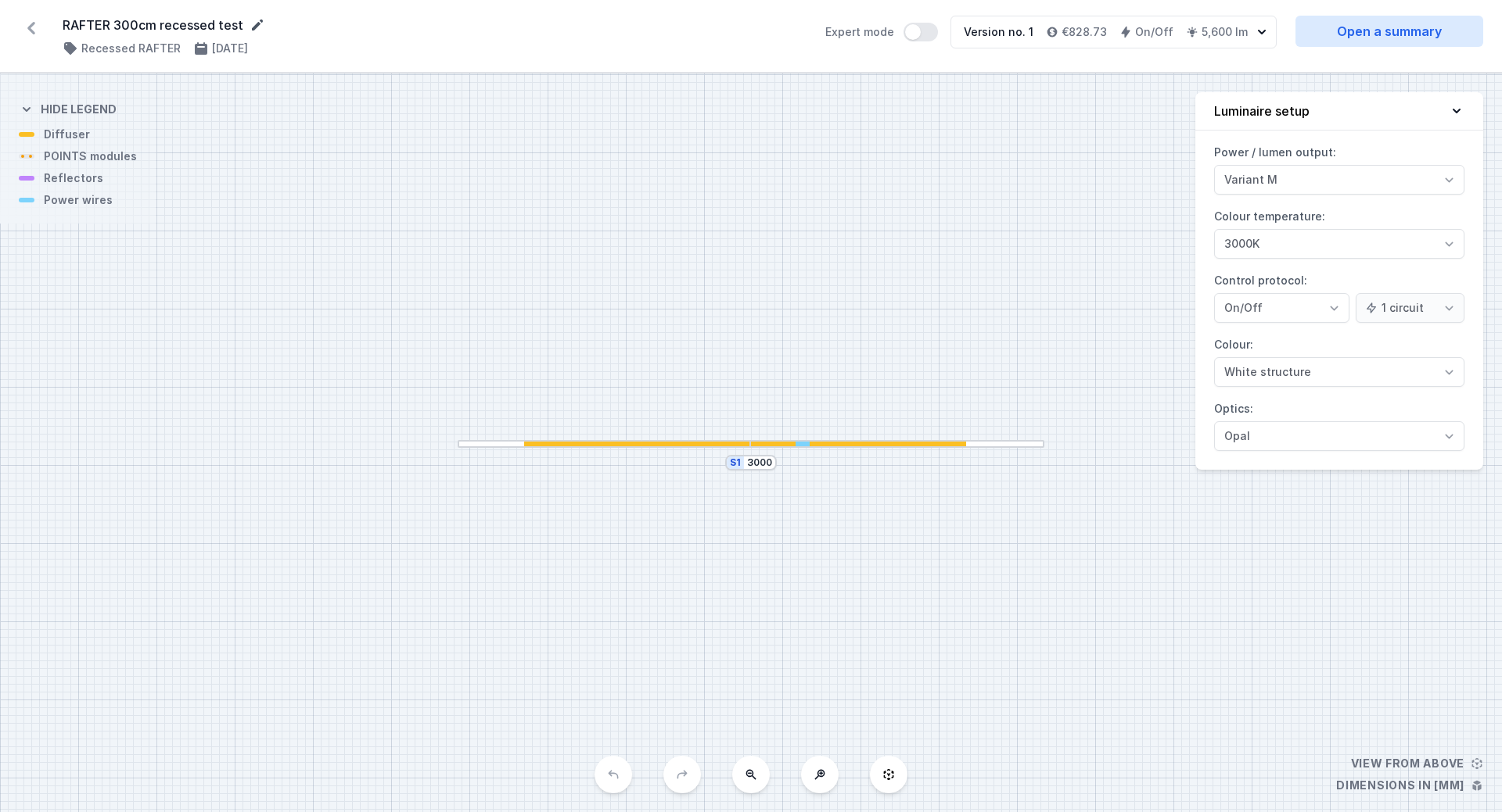
click at [253, 24] on icon at bounding box center [257, 25] width 11 height 11
click at [300, 121] on div "S1 3000" at bounding box center [751, 444] width 1502 height 737
